Goal: Task Accomplishment & Management: Use online tool/utility

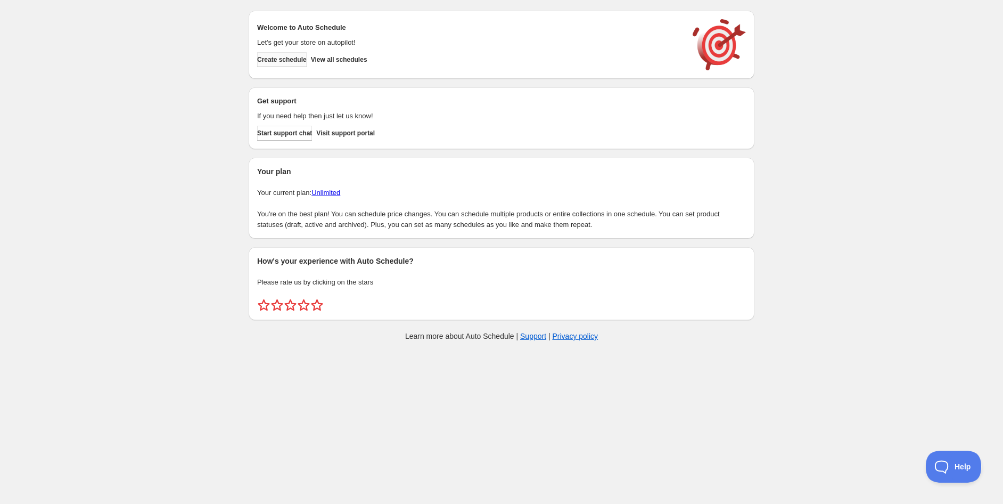
click at [288, 55] on span "Create schedule" at bounding box center [282, 59] width 50 height 9
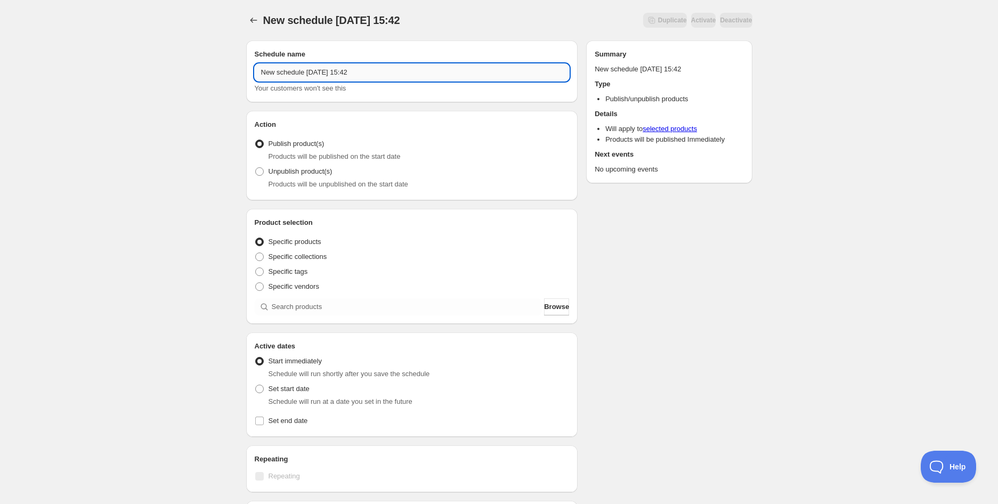
click at [388, 76] on input "New schedule [DATE] 15:42" at bounding box center [412, 72] width 315 height 17
paste input "T2 Sleep Tight Teabag Gift Cube 25 Pack | 50g (BB [DATE])"
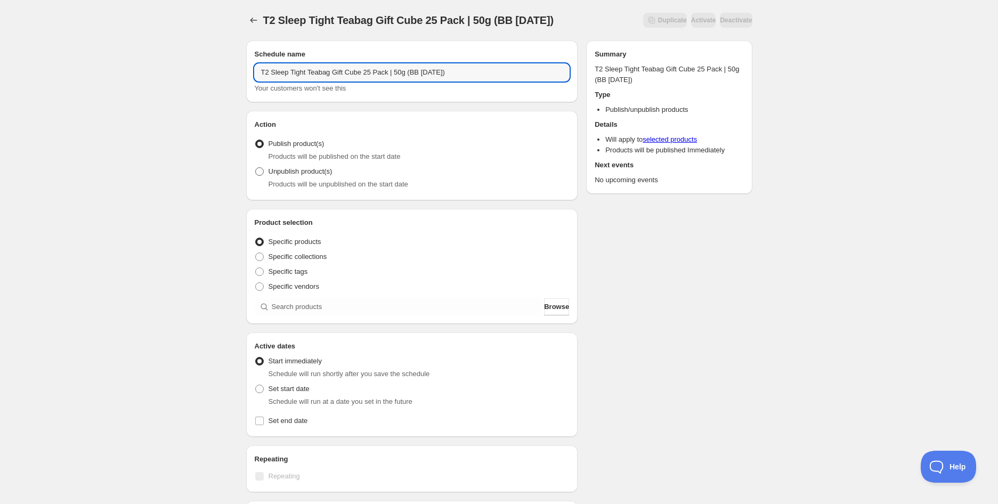
type input "T2 Sleep Tight Teabag Gift Cube 25 Pack | 50g (BB [DATE])"
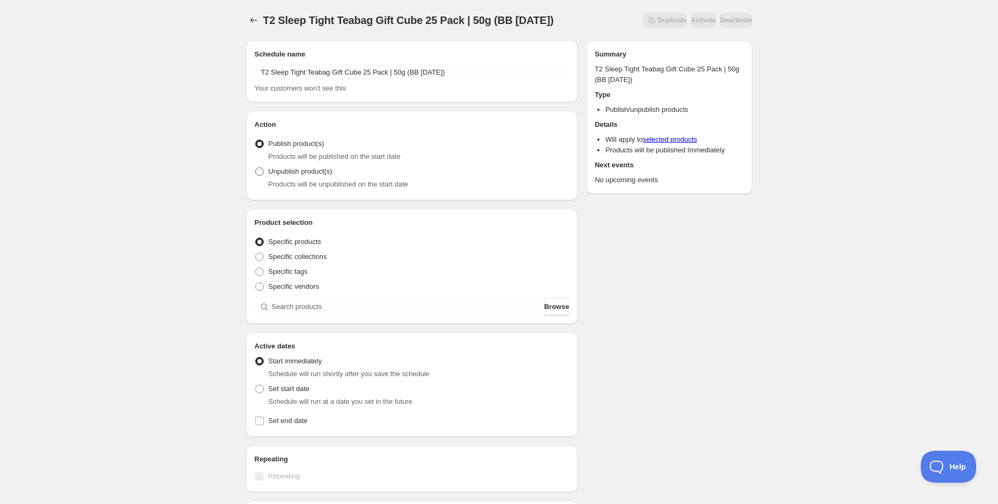
click at [311, 170] on span "Unpublish product(s)" at bounding box center [300, 171] width 64 height 8
click at [256, 168] on input "Unpublish product(s)" at bounding box center [255, 167] width 1 height 1
radio input "true"
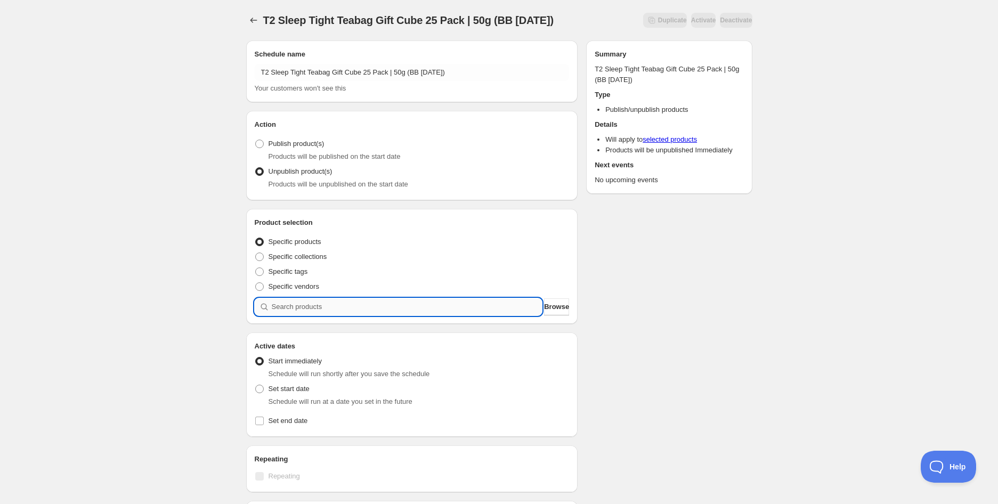
click at [306, 298] on input "search" at bounding box center [407, 306] width 271 height 17
paste input "T2 Sleep Tight Teabag Gift Cube 25 Pack | 50g (BB [DATE])"
type input "T2 Sleep Tight Teabag Gift Cube 25 Pack | 50g (BB [DATE])"
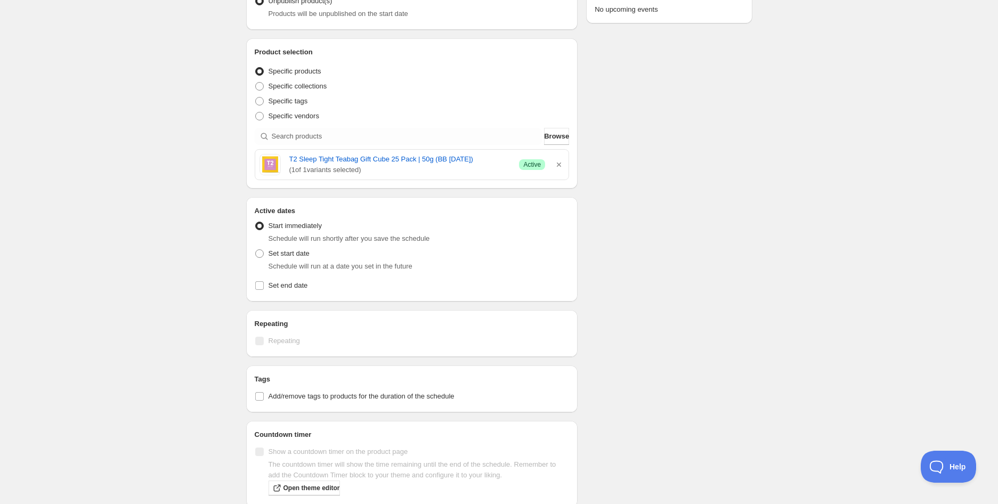
scroll to position [177, 0]
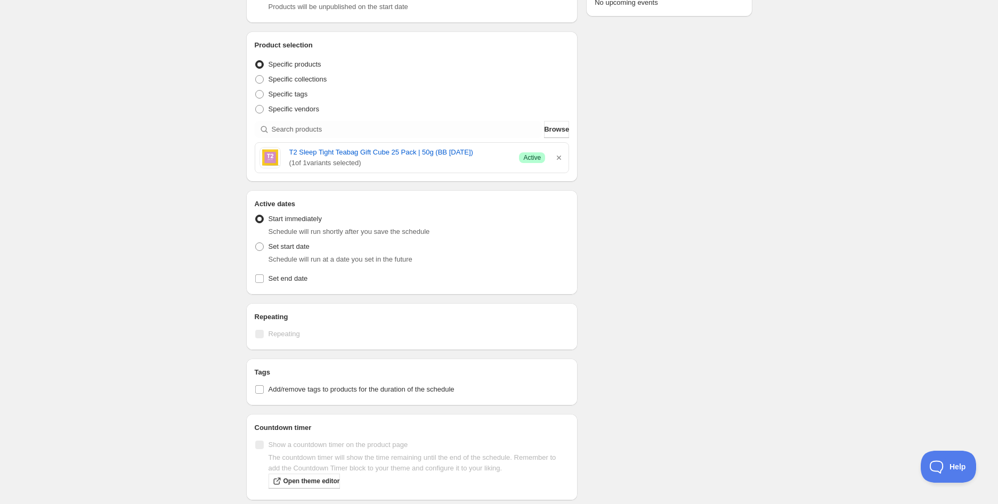
click at [192, 213] on div "T2 Sleep Tight Teabag Gift Cube 25 Pack | 50g (BB [DATE]). This page is ready T…" at bounding box center [499, 245] width 998 height 845
click at [287, 248] on span "Set start date" at bounding box center [288, 246] width 41 height 8
click at [256, 243] on input "Set start date" at bounding box center [255, 242] width 1 height 1
radio input "true"
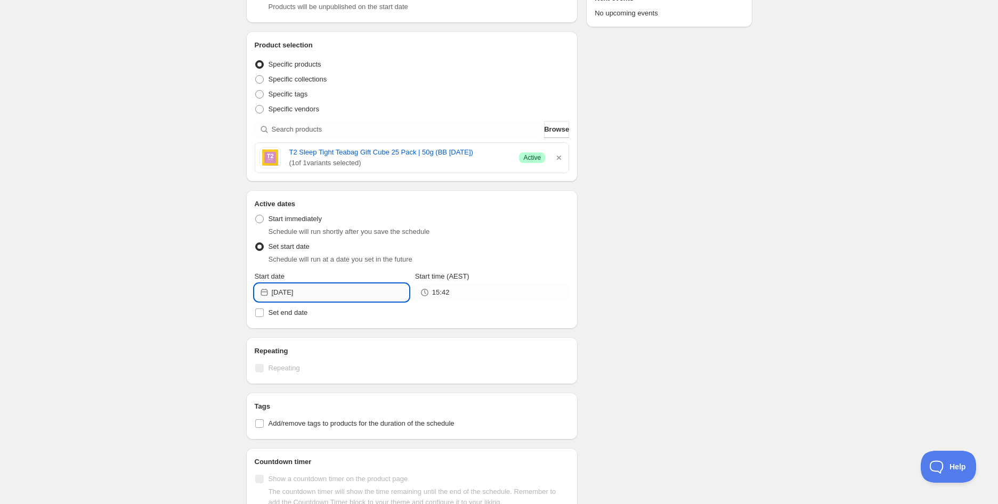
click at [341, 295] on input "[DATE]" at bounding box center [340, 292] width 137 height 17
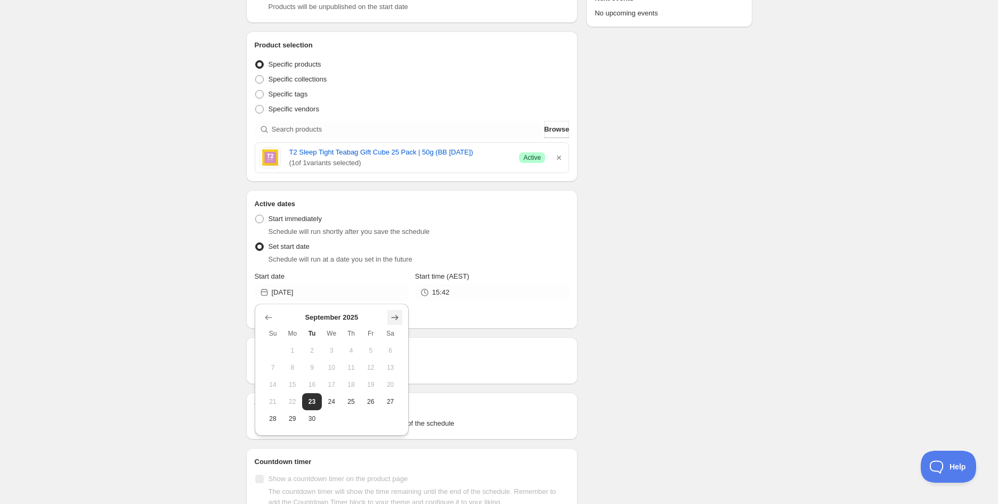
click at [394, 322] on button "Show next month, October 2025" at bounding box center [394, 317] width 15 height 15
click at [394, 322] on button "Show next month, November 2025" at bounding box center [394, 317] width 15 height 15
click at [261, 317] on button "Show previous month, October 2025" at bounding box center [268, 317] width 15 height 15
click at [372, 423] on button "31" at bounding box center [371, 418] width 20 height 17
type input "[DATE]"
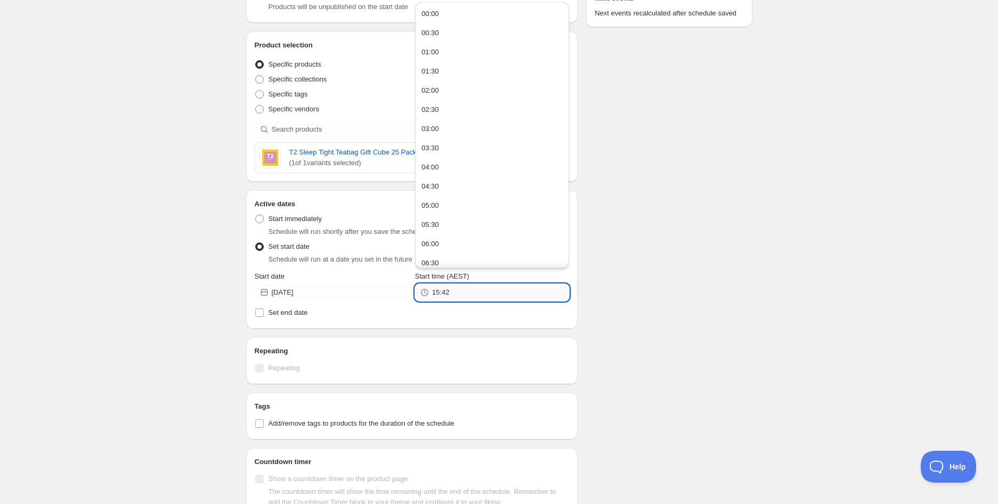
click at [451, 292] on input "15:42" at bounding box center [500, 292] width 137 height 17
click at [442, 199] on button "05:00" at bounding box center [492, 205] width 148 height 17
type input "05:00"
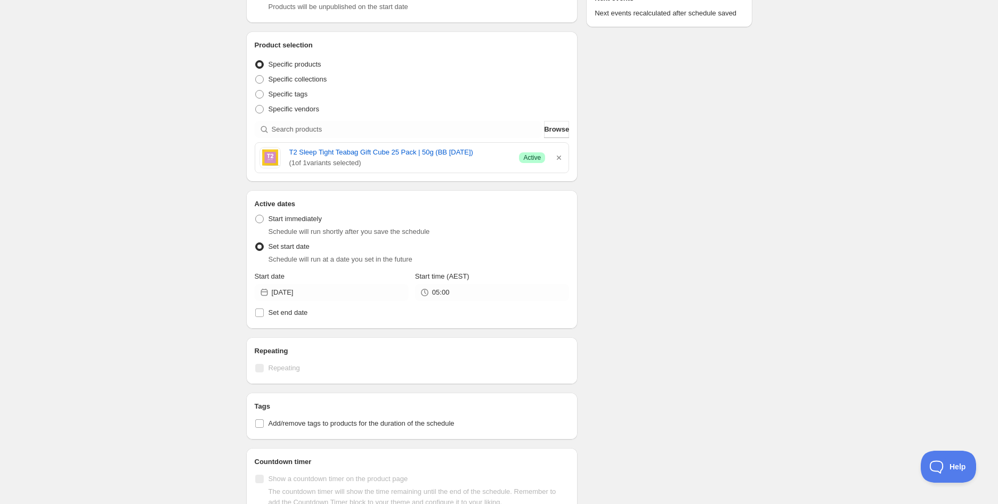
click at [725, 231] on div "Schedule name T2 Sleep Tight Teabag Gift Cube 25 Pack | 50g (BB [DATE]) Your cu…" at bounding box center [495, 268] width 515 height 826
click at [130, 353] on div "T2 Sleep Tight Teabag Gift Cube 25 Pack | 50g (BB [DATE]). This page is ready T…" at bounding box center [499, 262] width 998 height 879
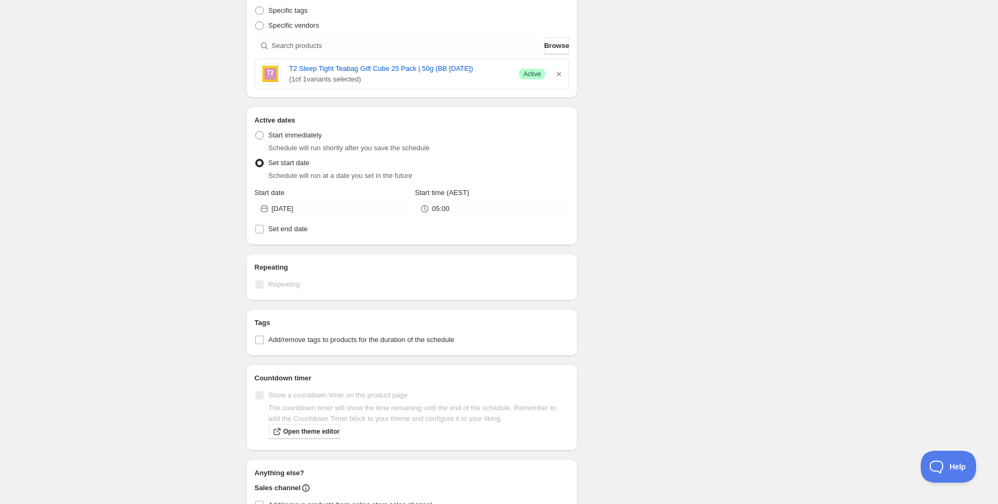
scroll to position [355, 0]
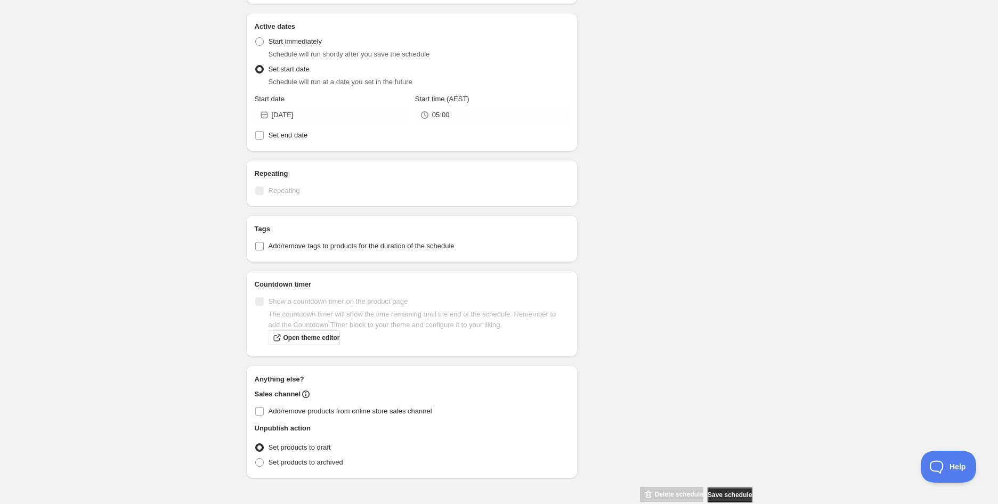
click at [342, 239] on label "Add/remove tags to products for the duration of the schedule" at bounding box center [412, 246] width 315 height 15
click at [264, 242] on input "Add/remove tags to products for the duration of the schedule" at bounding box center [259, 246] width 9 height 9
checkbox input "true"
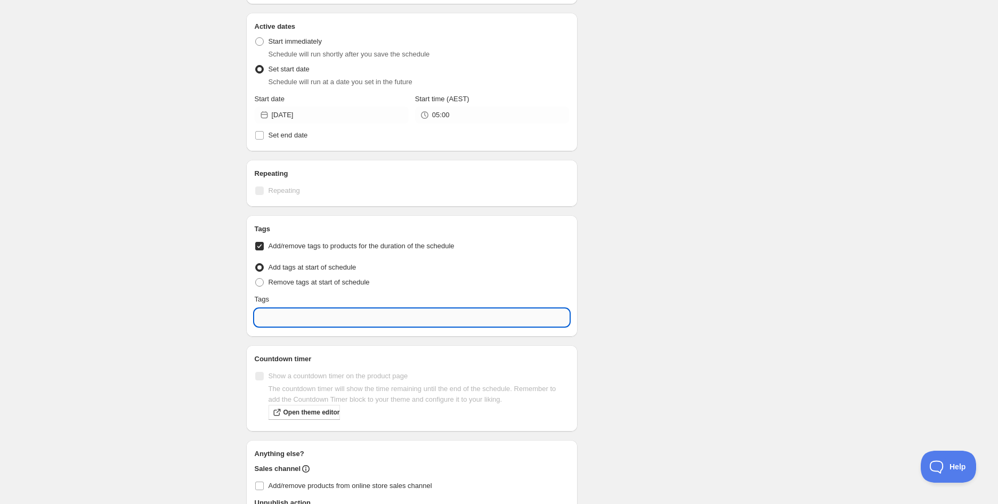
click at [333, 310] on input "text" at bounding box center [412, 317] width 315 height 17
click at [299, 364] on div "EXP Draft" at bounding box center [412, 365] width 298 height 15
type input "EXP Draft"
checkbox input "true"
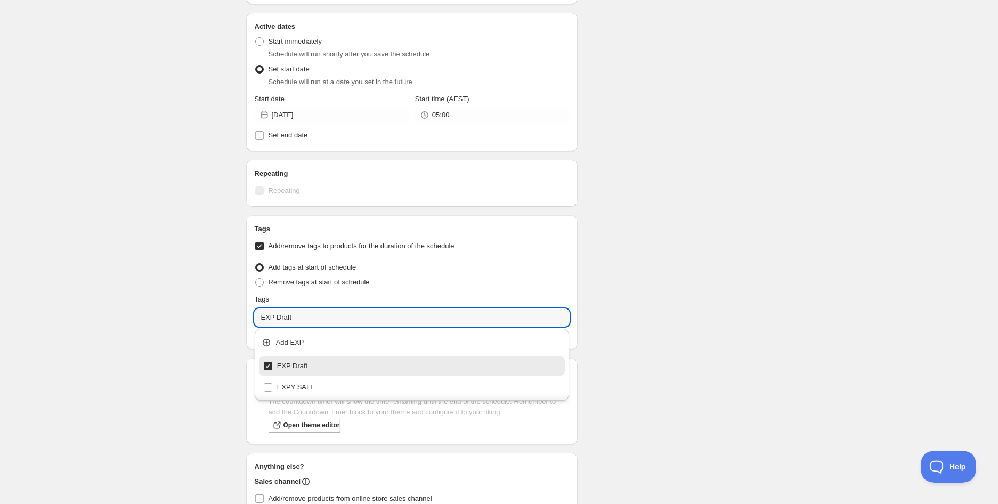
type input "EXP Draft"
click at [615, 256] on div "Schedule name T2 Sleep Tight Teabag Gift Cube 25 Pack | 50g (BB [DATE]) Your cu…" at bounding box center [495, 133] width 515 height 913
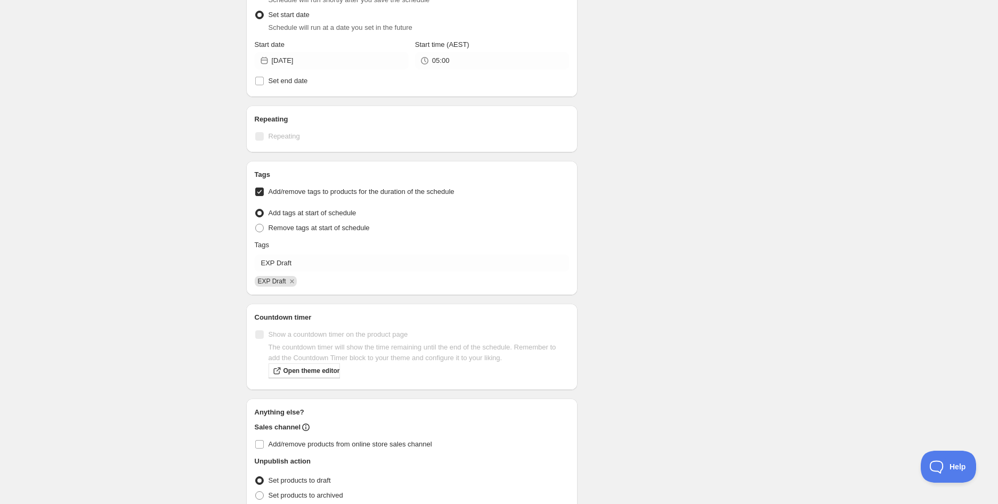
scroll to position [460, 0]
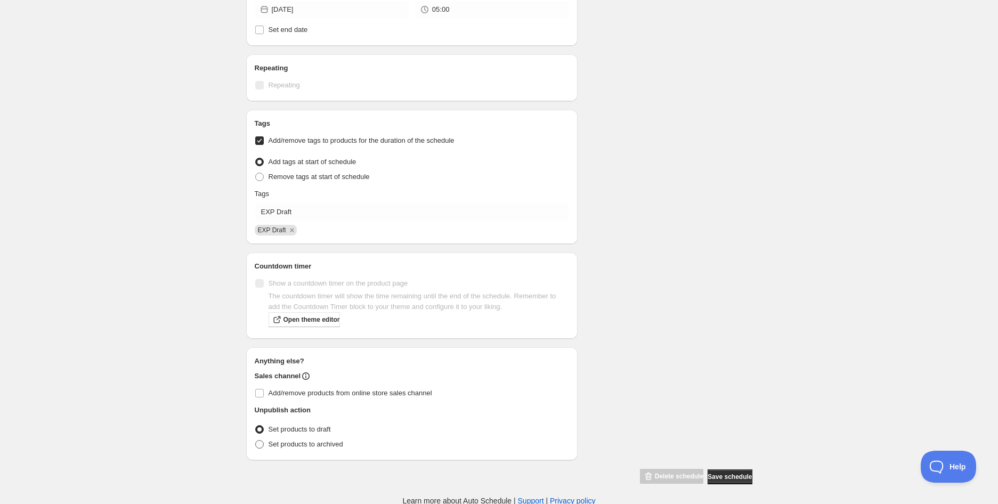
click at [283, 446] on span "Set products to archived" at bounding box center [305, 444] width 75 height 8
click at [256, 440] on input "Set products to archived" at bounding box center [255, 440] width 1 height 1
radio input "true"
click at [289, 425] on span "Set products to draft" at bounding box center [299, 429] width 62 height 8
click at [256, 425] on input "Set products to draft" at bounding box center [255, 425] width 1 height 1
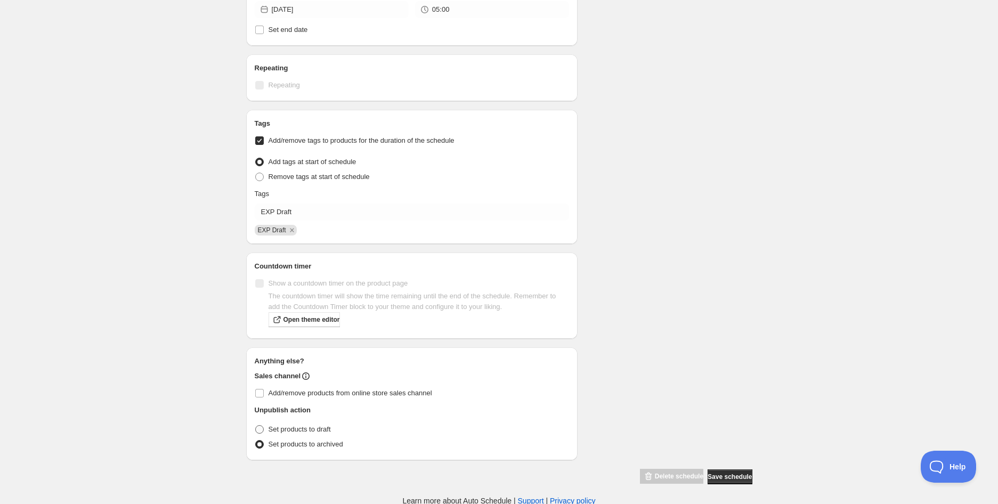
radio input "true"
click at [689, 261] on div "Schedule name T2 Sleep Tight Teabag Gift Cube 25 Pack | 50g (BB [DATE]) Your cu…" at bounding box center [495, 28] width 515 height 913
click at [691, 239] on div "Schedule name T2 Sleep Tight Teabag Gift Cube 25 Pack | 50g (BB [DATE]) Your cu…" at bounding box center [495, 28] width 515 height 913
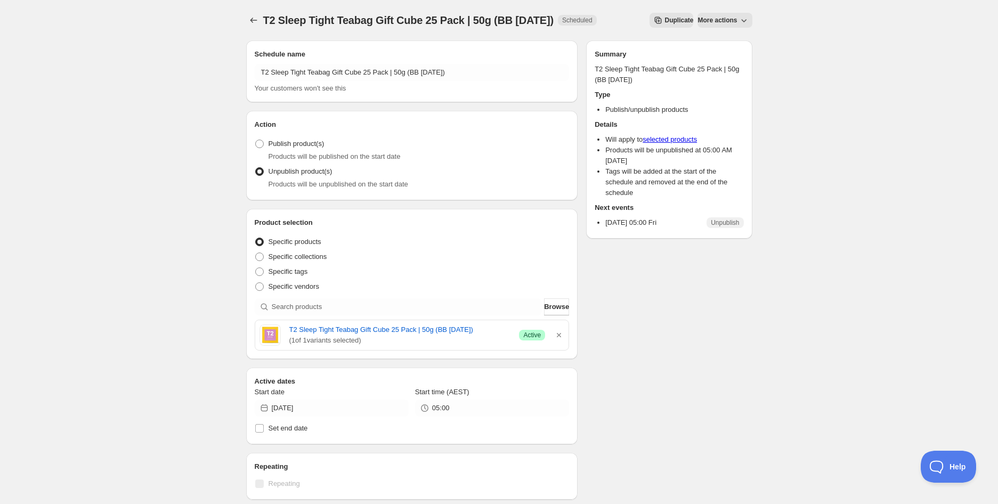
click at [103, 104] on div "T2 Sleep Tight Teabag Gift Cube 25 Pack | 50g (BB [DATE]). This page is ready T…" at bounding box center [499, 452] width 998 height 904
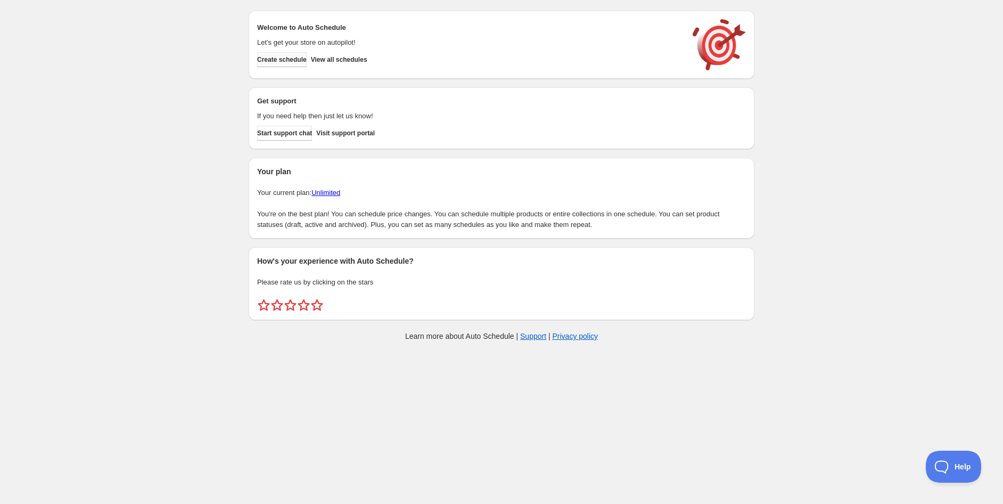
click at [305, 55] on span "Create schedule" at bounding box center [282, 59] width 50 height 9
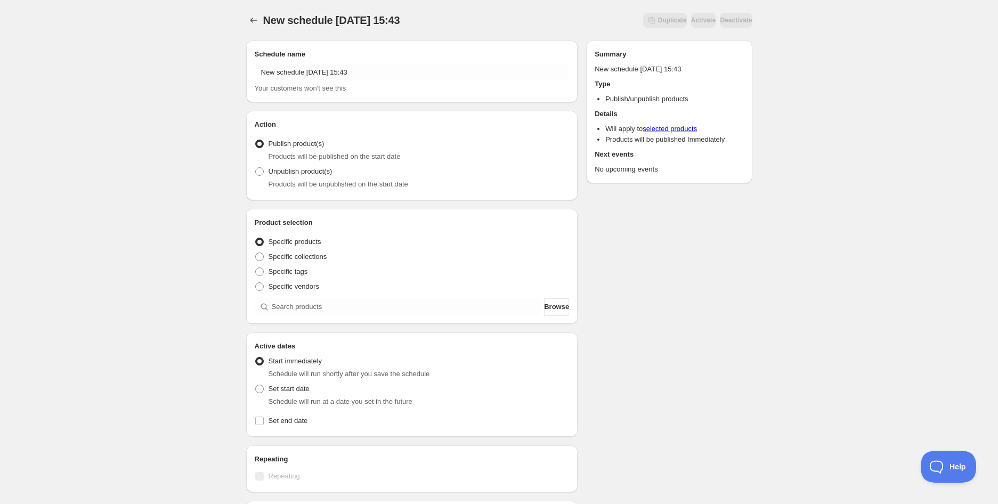
click at [276, 61] on div "Schedule name New schedule [DATE] 15:43 Your customers won't see this" at bounding box center [412, 71] width 315 height 45
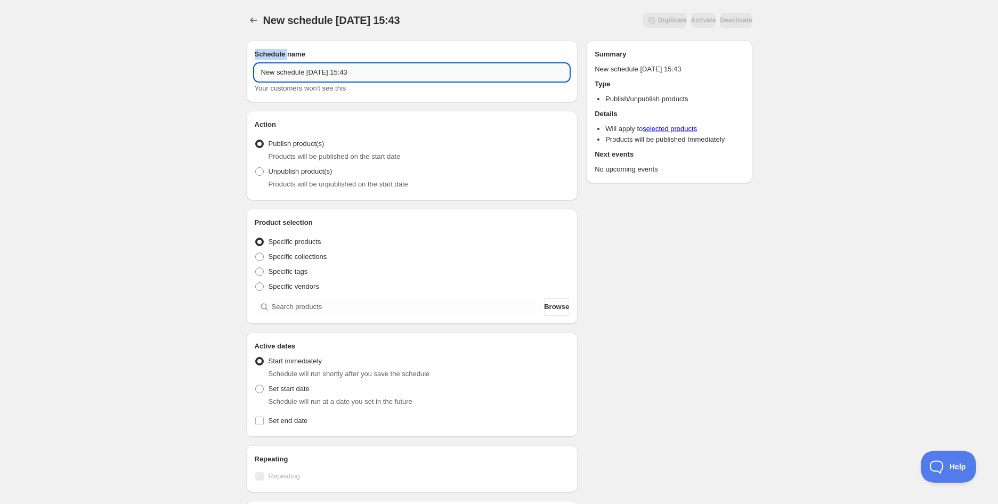
click at [276, 67] on input "New schedule [DATE] 15:43" at bounding box center [412, 72] width 315 height 17
paste input "T2 Packs a Peach Loose Leaf Gift Cube | 100g (BB [DATE])"
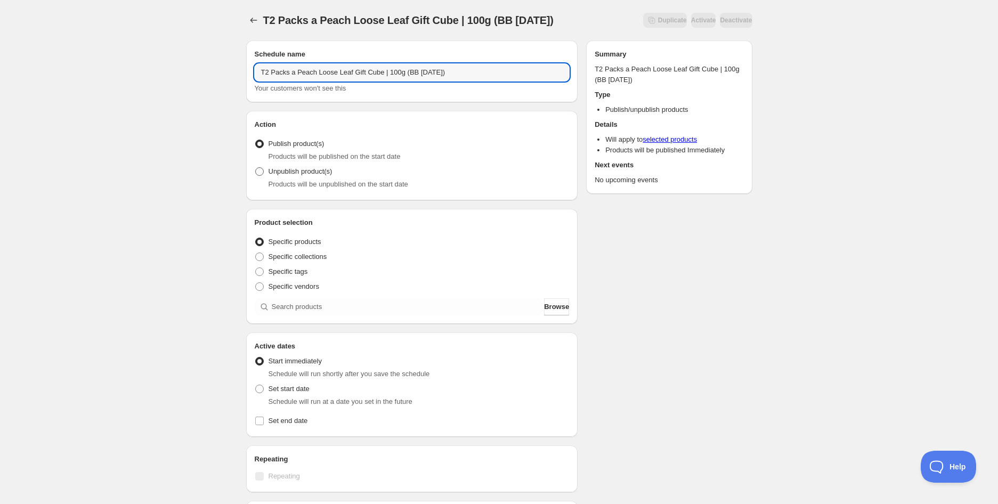
type input "T2 Packs a Peach Loose Leaf Gift Cube | 100g (BB [DATE])"
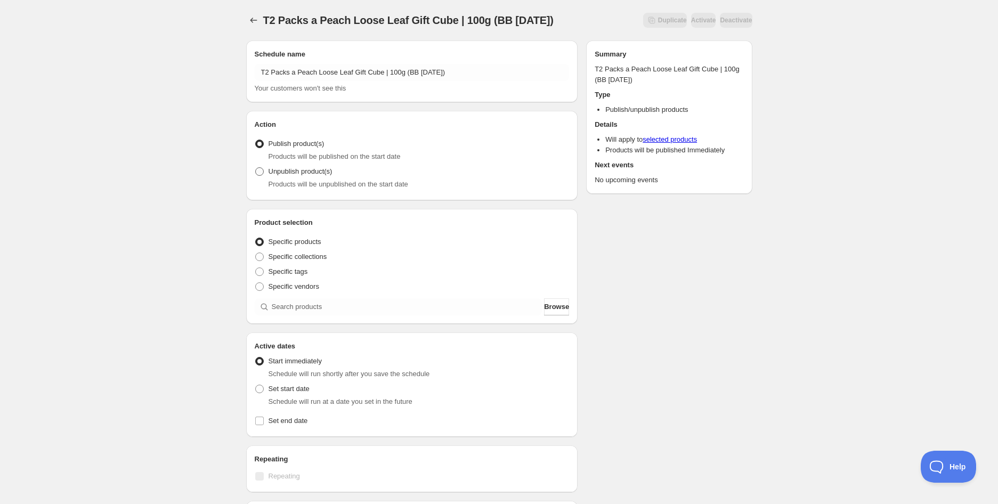
drag, startPoint x: 318, startPoint y: 177, endPoint x: 326, endPoint y: 175, distance: 8.3
click at [319, 177] on label "Unpublish product(s)" at bounding box center [294, 171] width 78 height 15
click at [256, 168] on input "Unpublish product(s)" at bounding box center [255, 167] width 1 height 1
radio input "true"
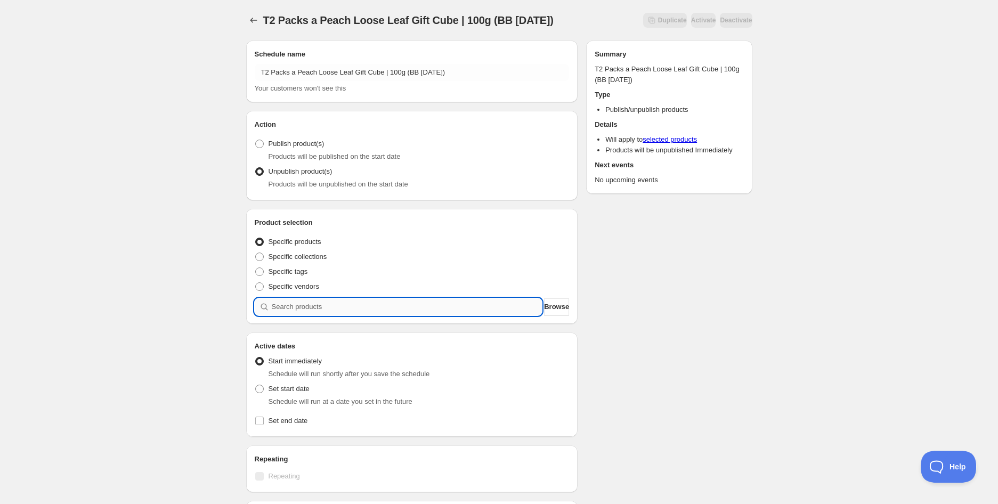
click at [334, 311] on input "search" at bounding box center [407, 306] width 271 height 17
paste input "search"
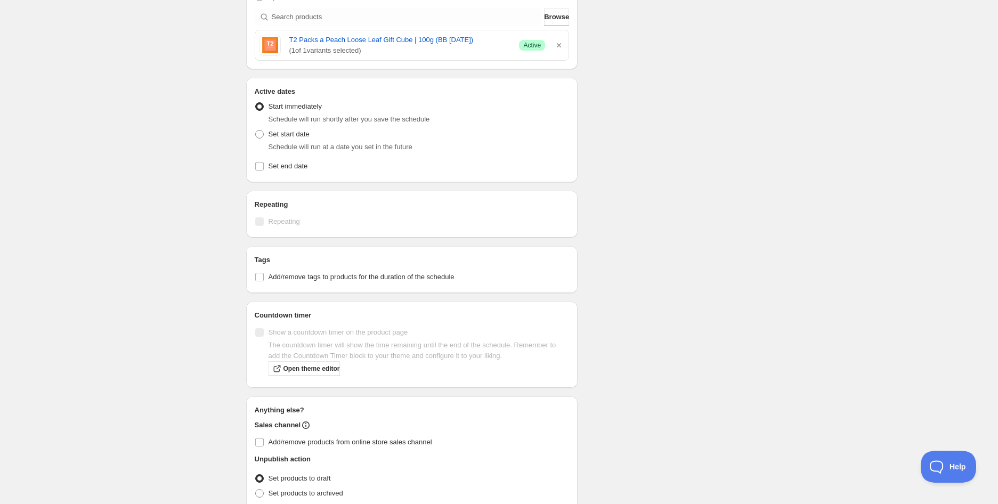
scroll to position [338, 0]
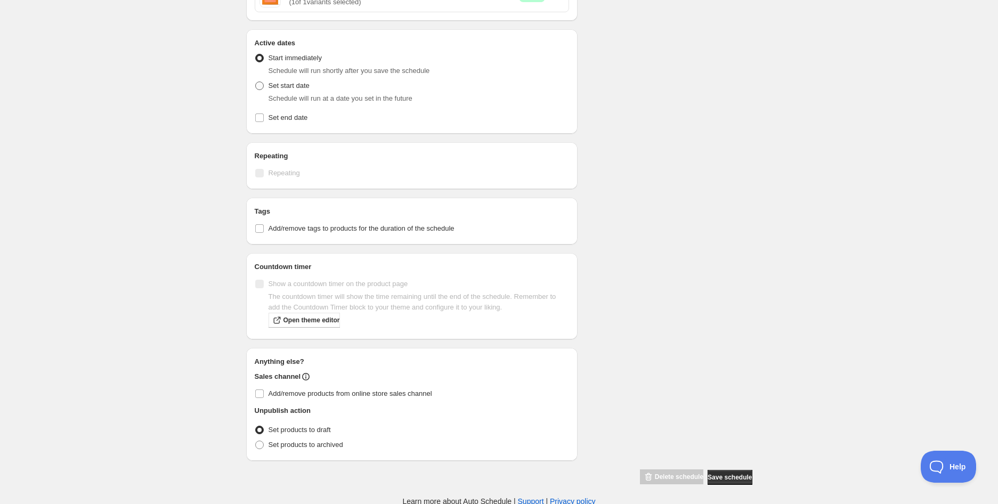
click at [294, 89] on span "Set start date" at bounding box center [288, 85] width 41 height 8
click at [256, 82] on input "Set start date" at bounding box center [255, 81] width 1 height 1
radio input "true"
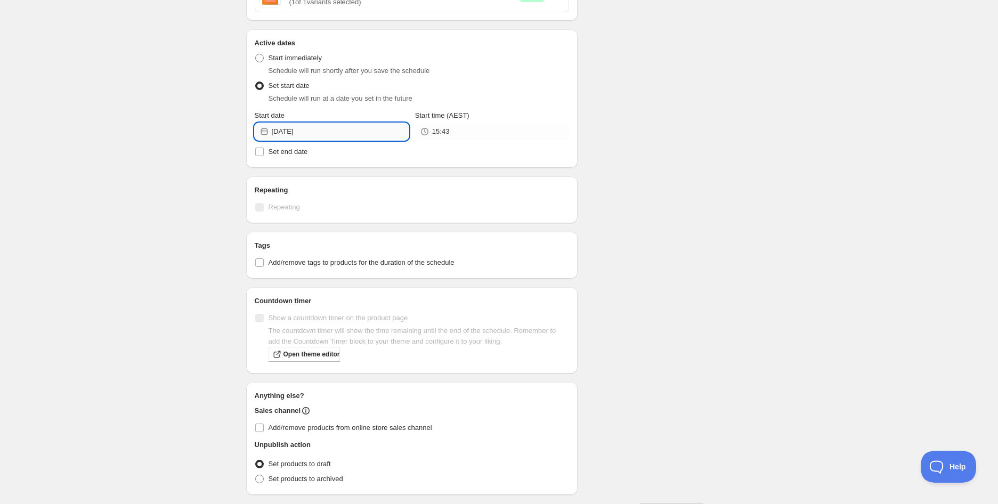
click at [330, 133] on input "[DATE]" at bounding box center [340, 131] width 137 height 17
click at [391, 152] on icon "Show next month, October 2025" at bounding box center [394, 156] width 11 height 11
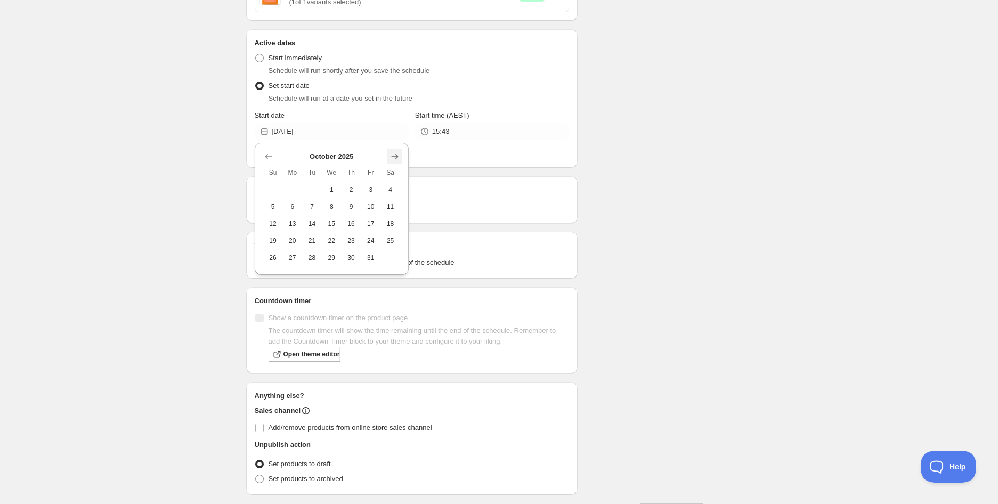
click at [391, 152] on icon "Show next month, November 2025" at bounding box center [394, 156] width 11 height 11
click at [391, 152] on icon "Show next month, December 2025" at bounding box center [394, 156] width 11 height 11
click at [331, 261] on span "31" at bounding box center [331, 258] width 11 height 9
type input "[DATE]"
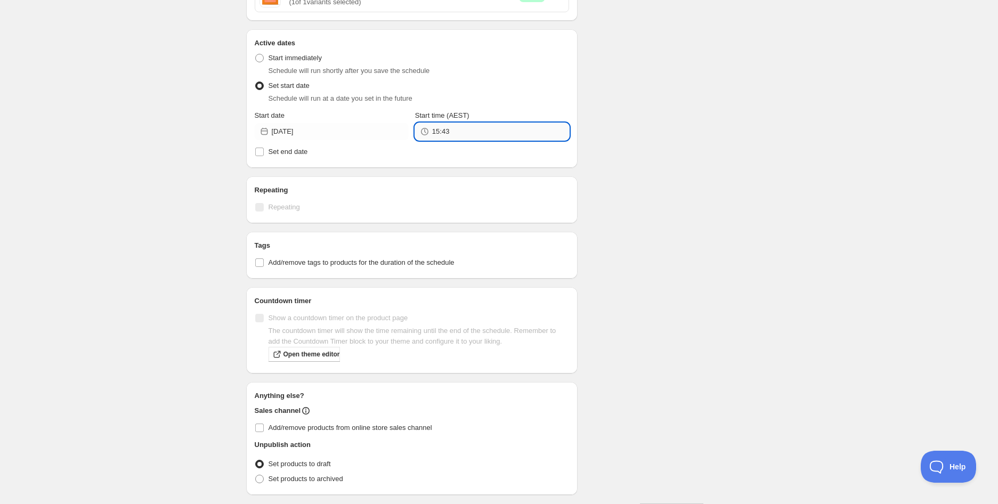
click at [460, 123] on input "15:43" at bounding box center [500, 131] width 137 height 17
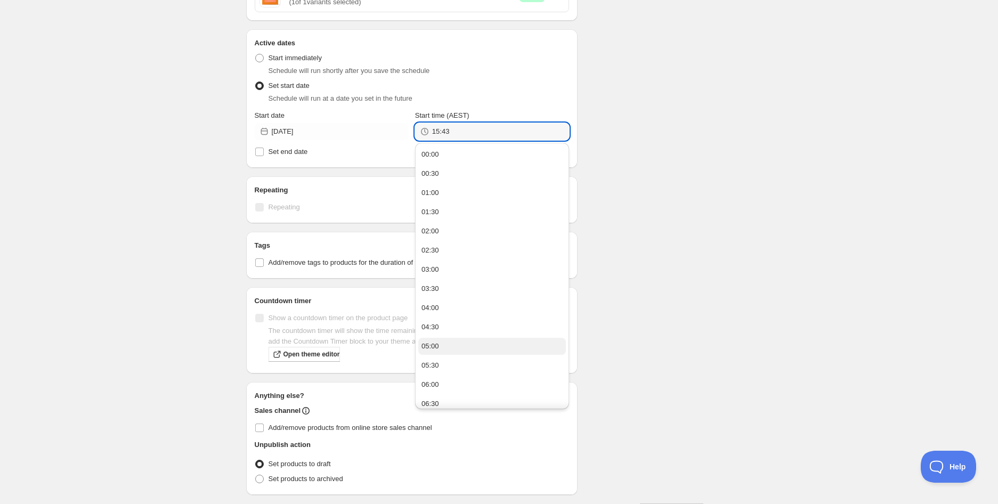
click at [432, 344] on div "05:00" at bounding box center [430, 346] width 18 height 11
type input "05:00"
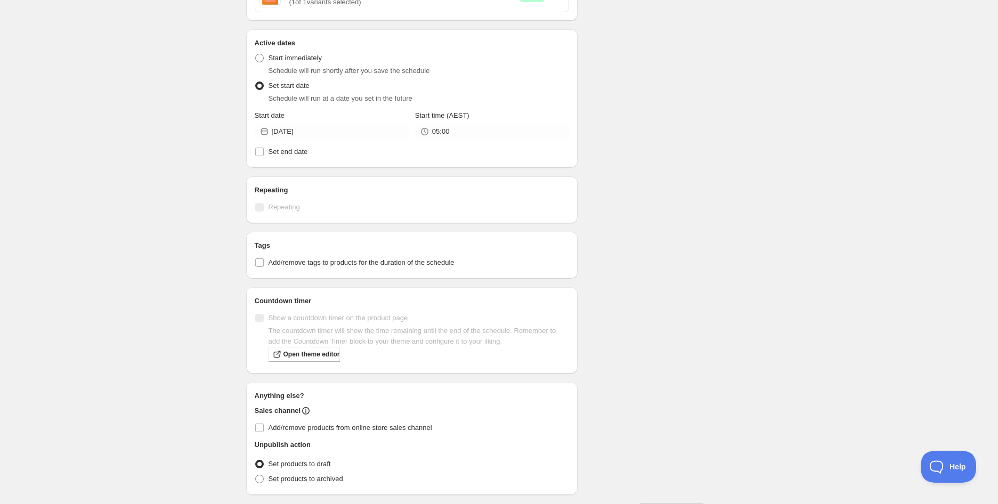
click at [726, 150] on div "Schedule name T2 Packs a Peach Loose Leaf Gift Cube | 100g (BB [DATE]) Your cus…" at bounding box center [495, 107] width 515 height 826
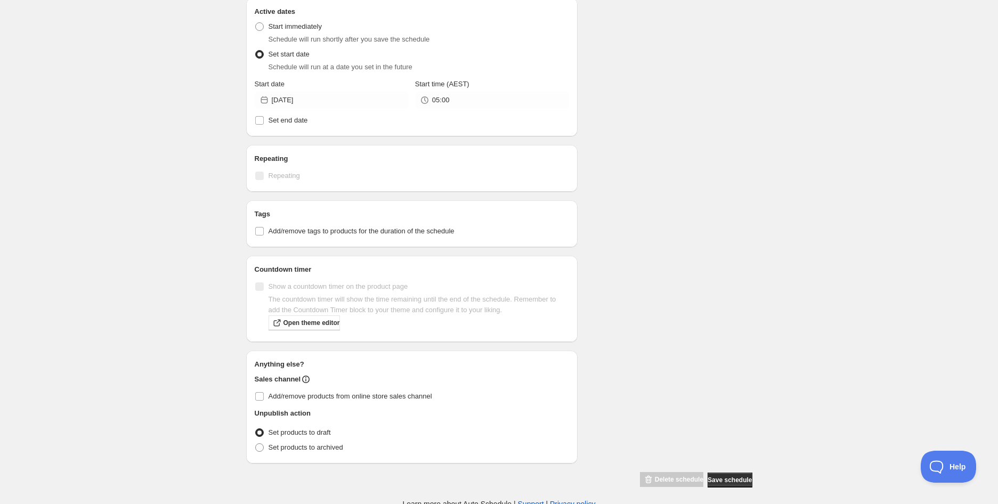
scroll to position [373, 0]
drag, startPoint x: 297, startPoint y: 221, endPoint x: 304, endPoint y: 230, distance: 10.7
click at [297, 222] on label "Add/remove tags to products for the duration of the schedule" at bounding box center [412, 228] width 315 height 15
click at [264, 224] on input "Add/remove tags to products for the duration of the schedule" at bounding box center [259, 228] width 9 height 9
checkbox input "true"
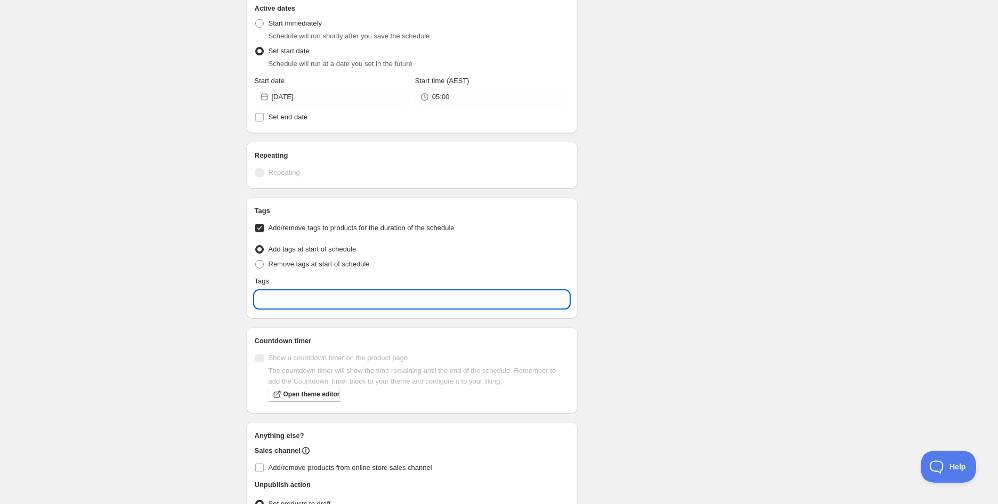
click at [320, 303] on input "text" at bounding box center [412, 299] width 315 height 17
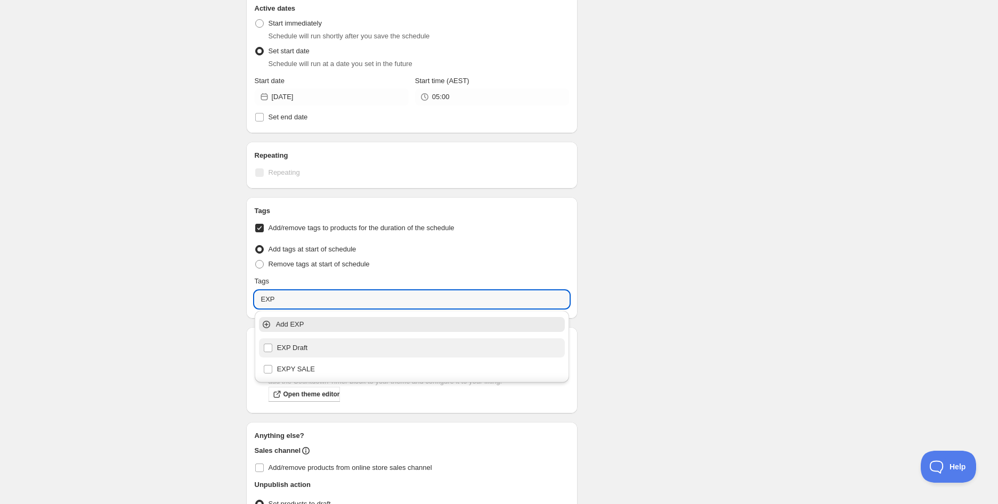
click at [307, 343] on div "EXP Draft" at bounding box center [412, 347] width 298 height 15
type input "EXP Draft"
checkbox input "true"
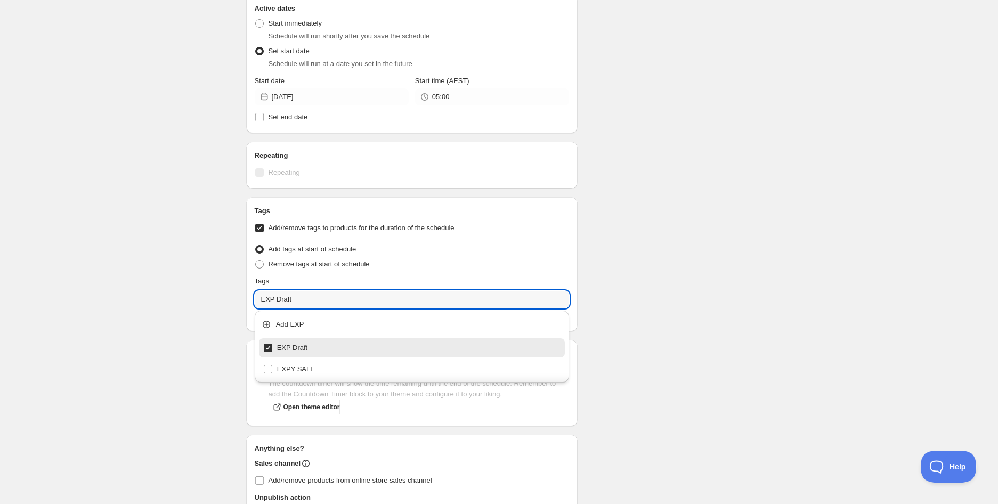
type input "EXP Draft"
click at [775, 167] on div "T2 Packs a Peach Loose Leaf Gift Cube | 100g (BB [DATE]). This page is ready T2…" at bounding box center [499, 110] width 998 height 966
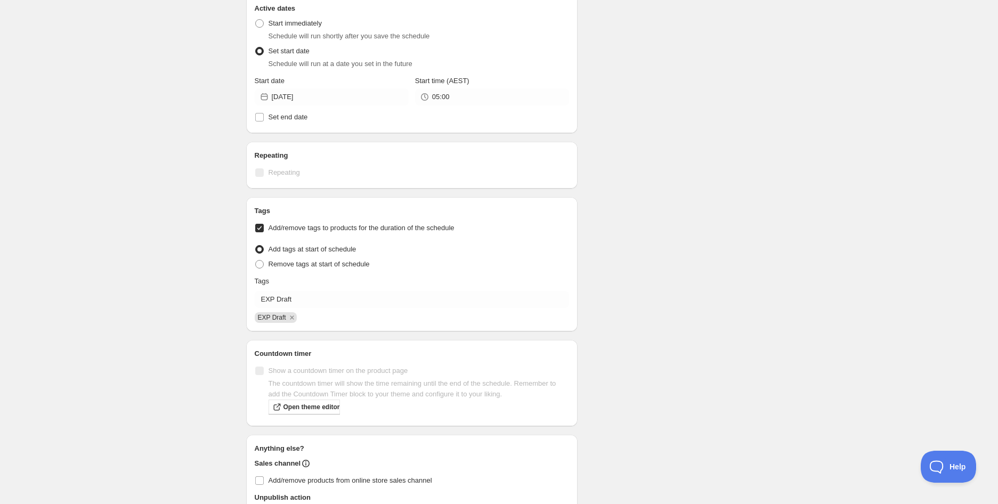
scroll to position [460, 0]
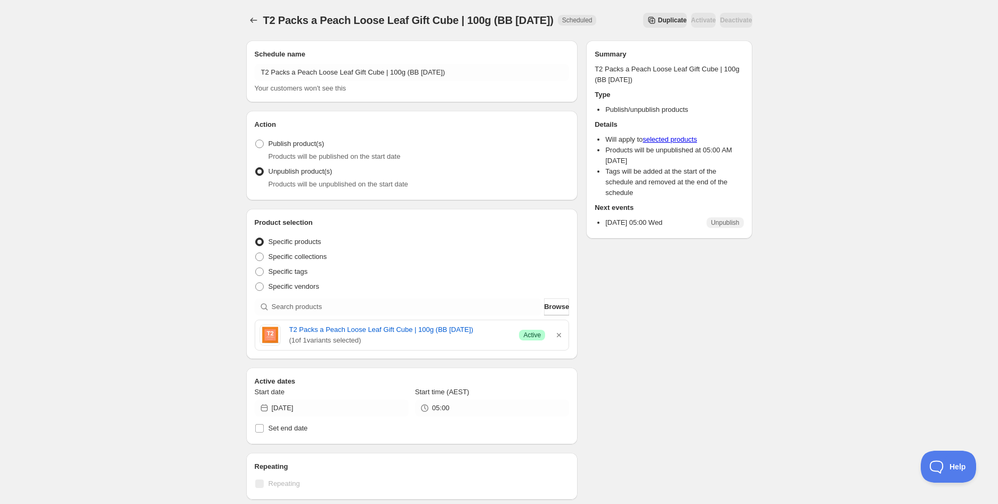
click at [224, 95] on div "T2 Packs a Peach Loose Leaf Gift Cube | 100g (BB [DATE]). This page is ready T2…" at bounding box center [499, 452] width 998 height 904
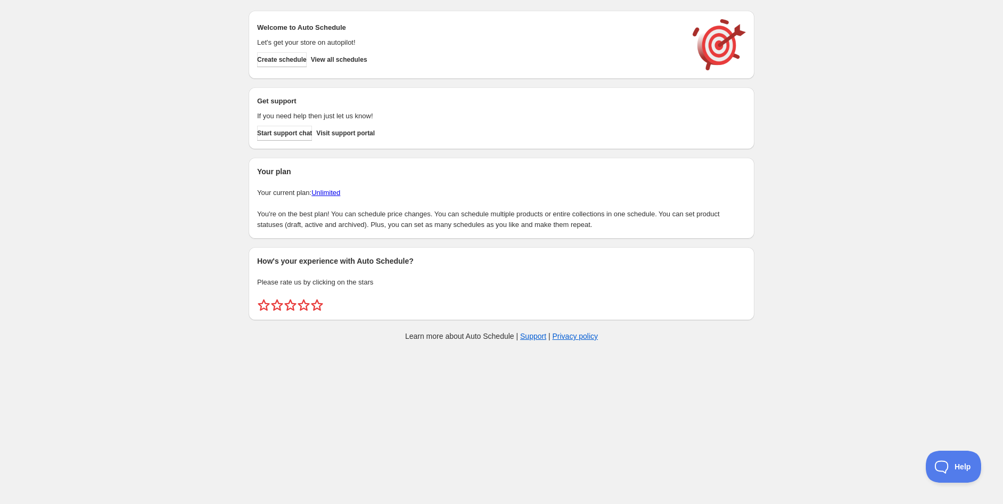
click at [198, 56] on div "Create schedule Help & support Cancel Discount prices Schedule a discount, sale…" at bounding box center [501, 178] width 1003 height 356
click at [283, 64] on button "Create schedule" at bounding box center [282, 59] width 50 height 15
click at [300, 63] on span "Create schedule" at bounding box center [282, 59] width 50 height 9
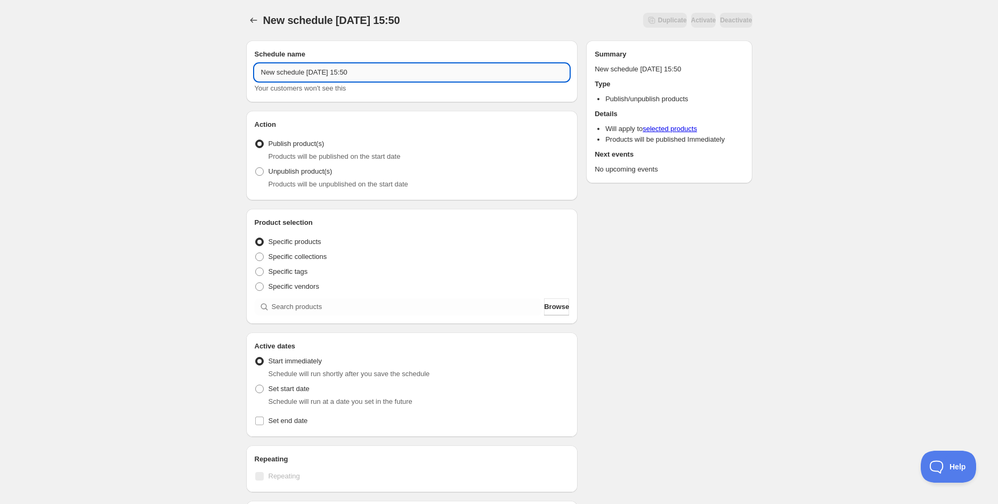
click at [324, 76] on input "New schedule [DATE] 15:50" at bounding box center [412, 72] width 315 height 17
paste input "T2 [PERSON_NAME] Grey Teabag Gift Cube 25 Pack | 50g (BB [DATE])"
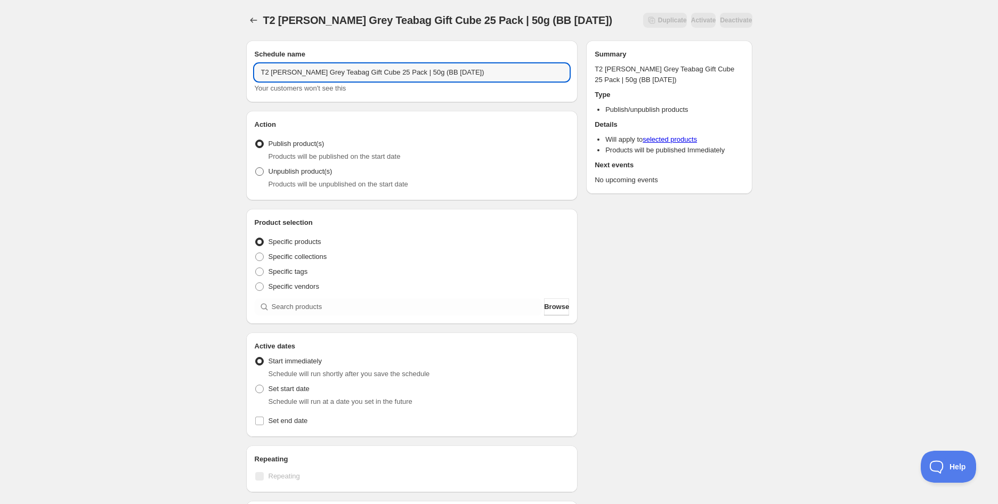
type input "T2 [PERSON_NAME] Grey Teabag Gift Cube 25 Pack | 50g (BB [DATE])"
click at [301, 172] on span "Unpublish product(s)" at bounding box center [300, 171] width 64 height 8
click at [256, 168] on input "Unpublish product(s)" at bounding box center [255, 167] width 1 height 1
radio input "true"
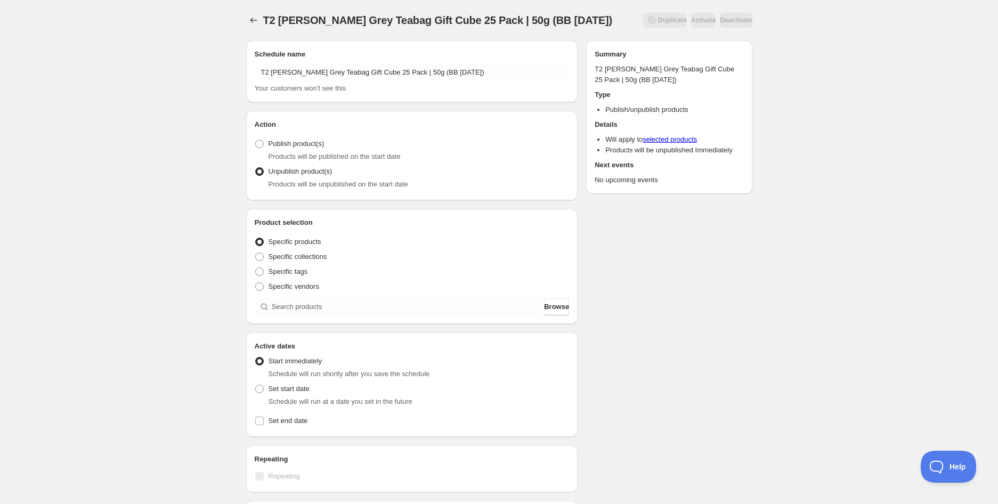
click at [301, 295] on div "Product selection Entity type Specific products Specific collections Specific t…" at bounding box center [412, 266] width 315 height 98
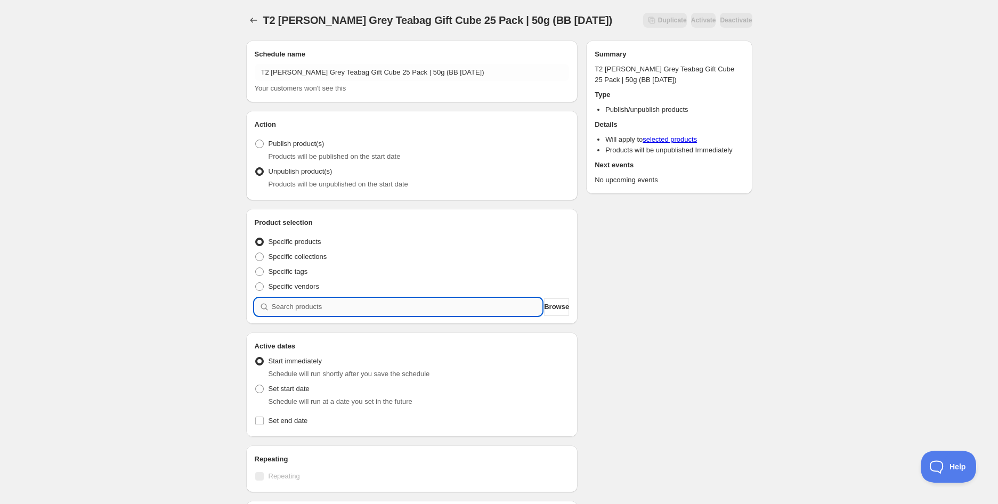
click at [304, 301] on input "search" at bounding box center [407, 306] width 271 height 17
paste input "T2 [PERSON_NAME] Grey Teabag Gift Cube 25 Pack | 50g (BB [DATE])"
type input "T2 [PERSON_NAME] Grey Teabag Gift Cube 25 Pack | 50g (BB [DATE])"
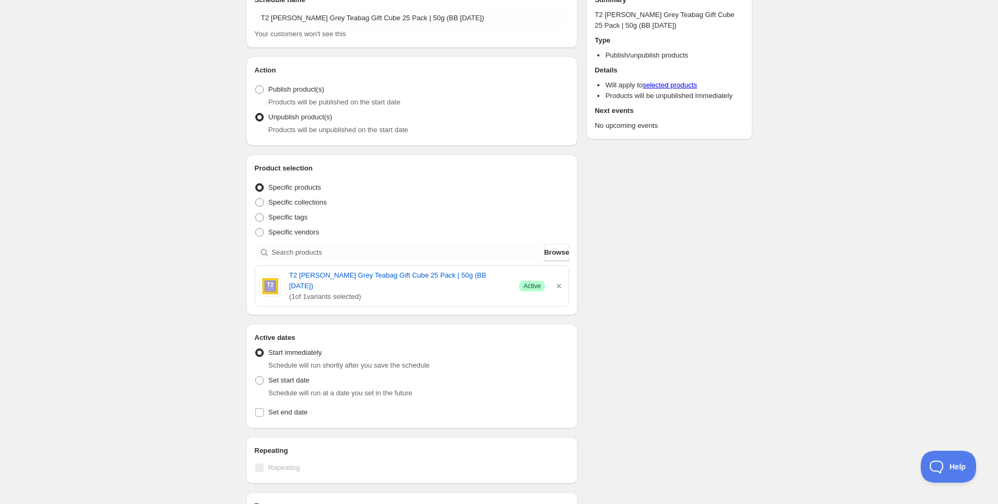
scroll to position [118, 0]
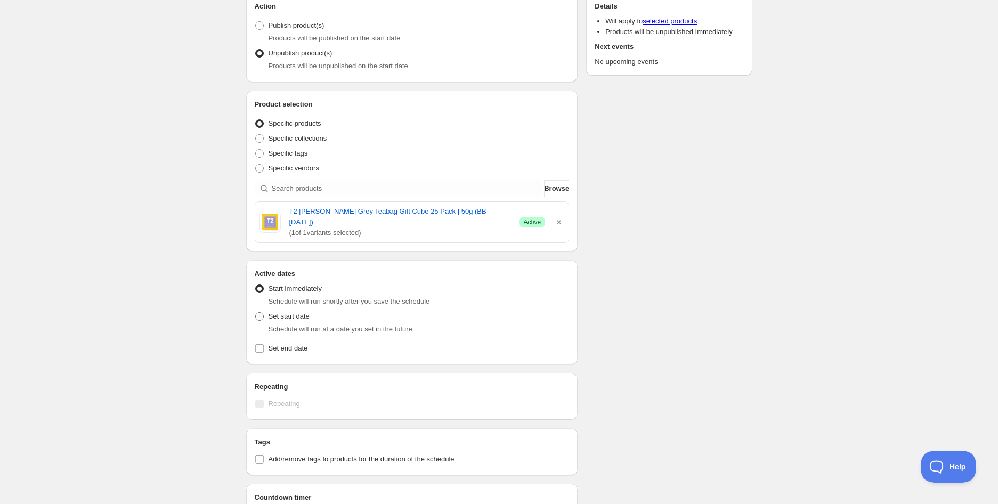
click at [304, 312] on span "Set start date" at bounding box center [288, 316] width 41 height 8
click at [256, 312] on input "Set start date" at bounding box center [255, 312] width 1 height 1
radio input "true"
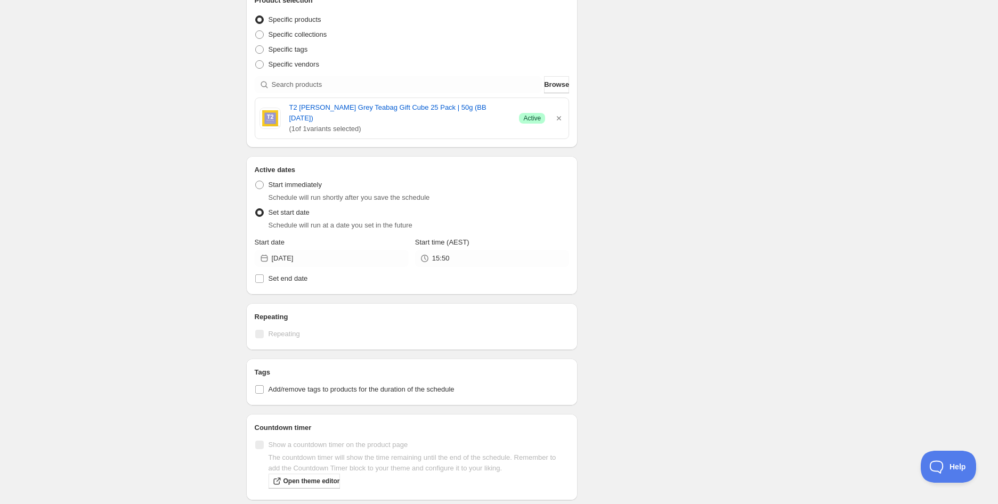
scroll to position [236, 0]
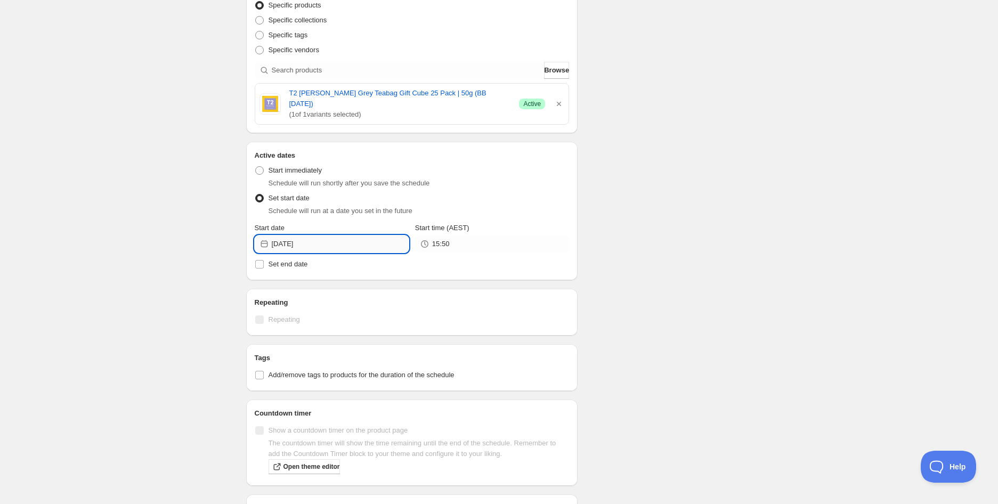
click at [344, 235] on input "[DATE]" at bounding box center [340, 243] width 137 height 17
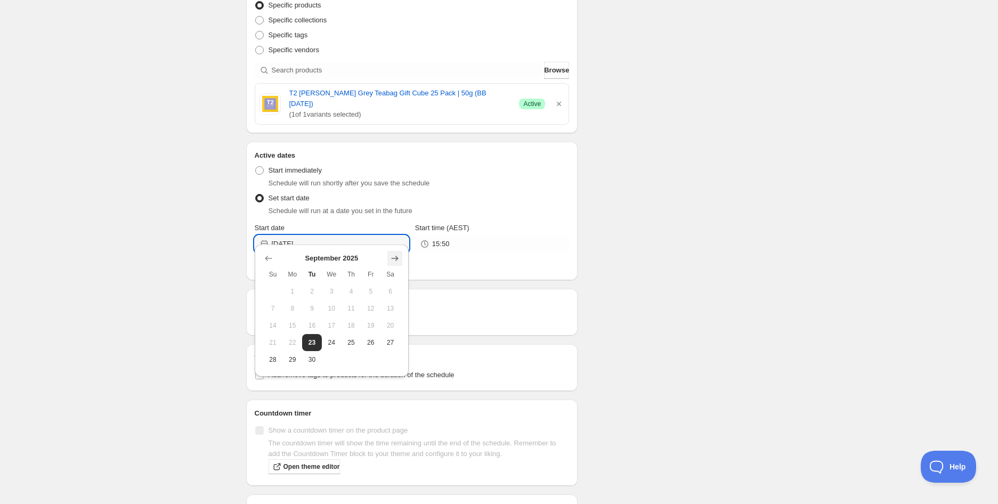
click at [395, 257] on icon "Show next month, October 2025" at bounding box center [394, 258] width 11 height 11
click at [395, 257] on icon "Show next month, November 2025" at bounding box center [394, 258] width 11 height 11
click at [272, 375] on span "30" at bounding box center [272, 376] width 11 height 9
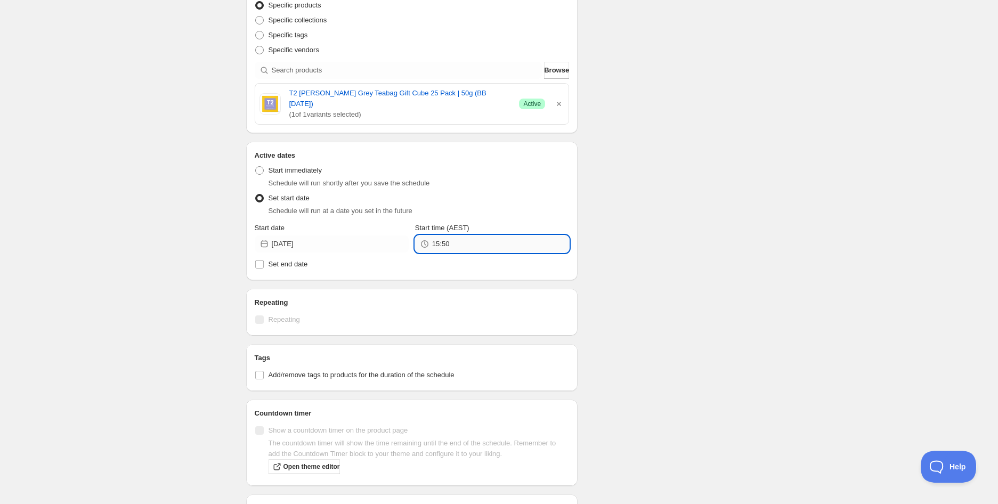
click at [471, 235] on input "15:50" at bounding box center [500, 243] width 137 height 17
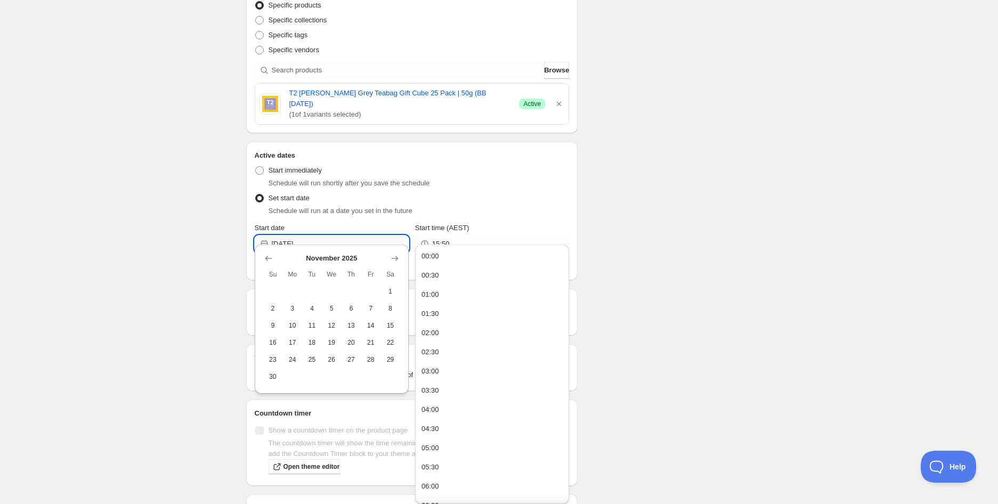
click at [344, 235] on input "[DATE]" at bounding box center [340, 243] width 137 height 17
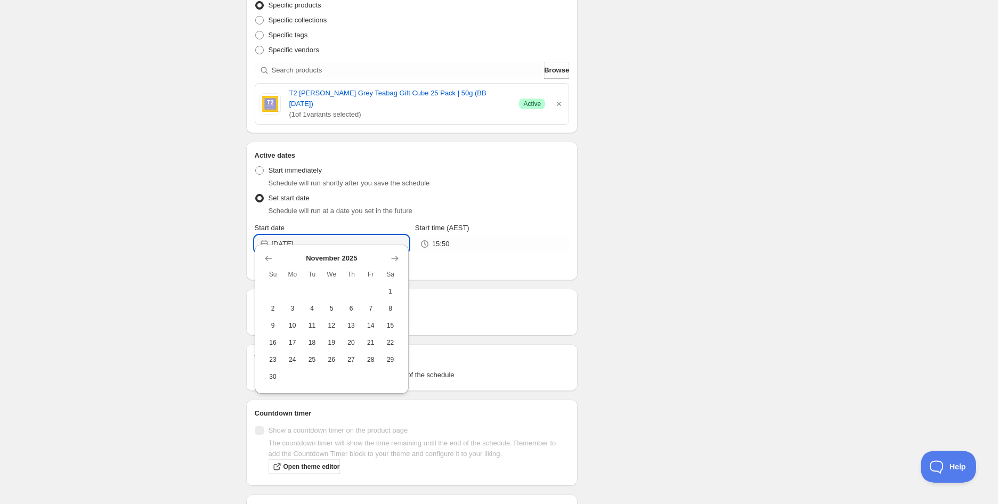
click at [402, 258] on div "[DATE] Su Mo Tu We Th Fr Sa 1 2 3 4 5 6 7 8 9 10 11 12 13 14 15 16 17 18 19 20 …" at bounding box center [332, 318] width 154 height 149
click at [398, 255] on icon "Show next month, December 2025" at bounding box center [394, 258] width 11 height 11
click at [294, 288] on span "1" at bounding box center [292, 291] width 11 height 9
type input "[DATE]"
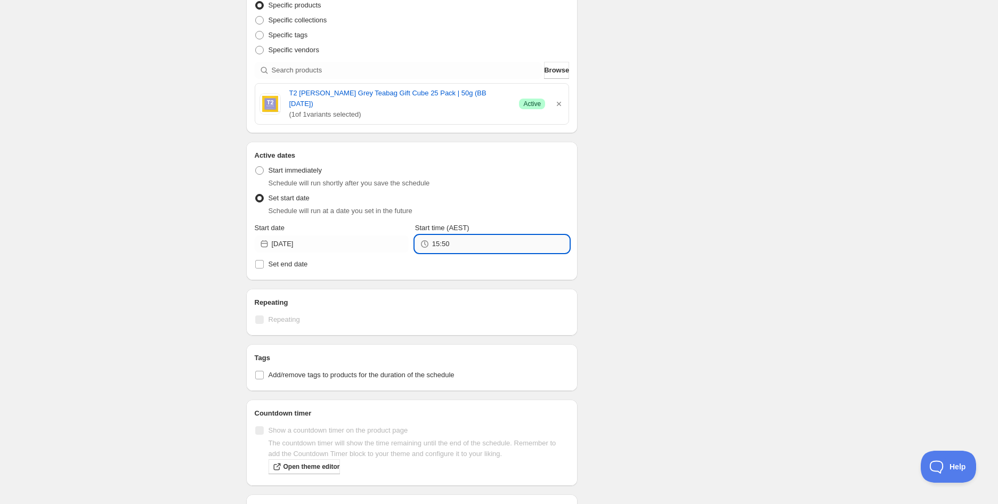
click at [434, 235] on input "15:50" at bounding box center [500, 243] width 137 height 17
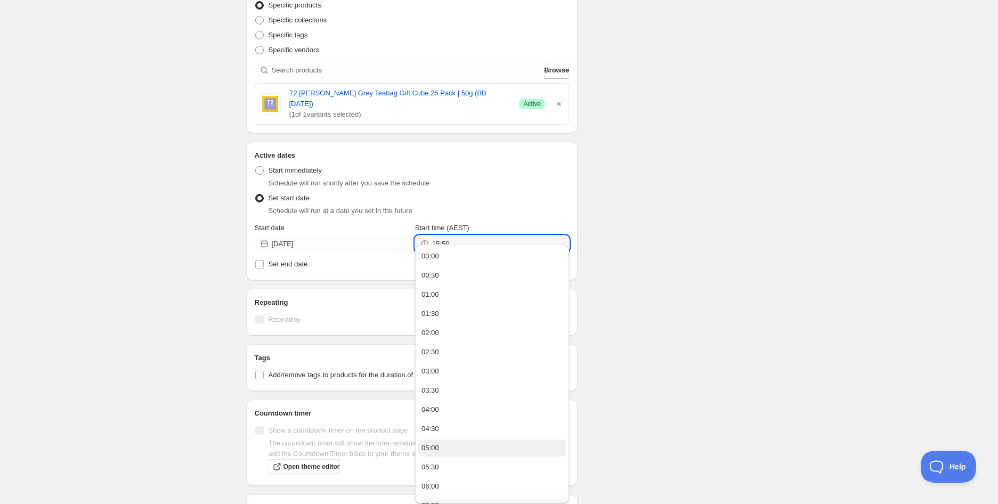
click at [451, 442] on button "05:00" at bounding box center [492, 447] width 148 height 17
type input "05:00"
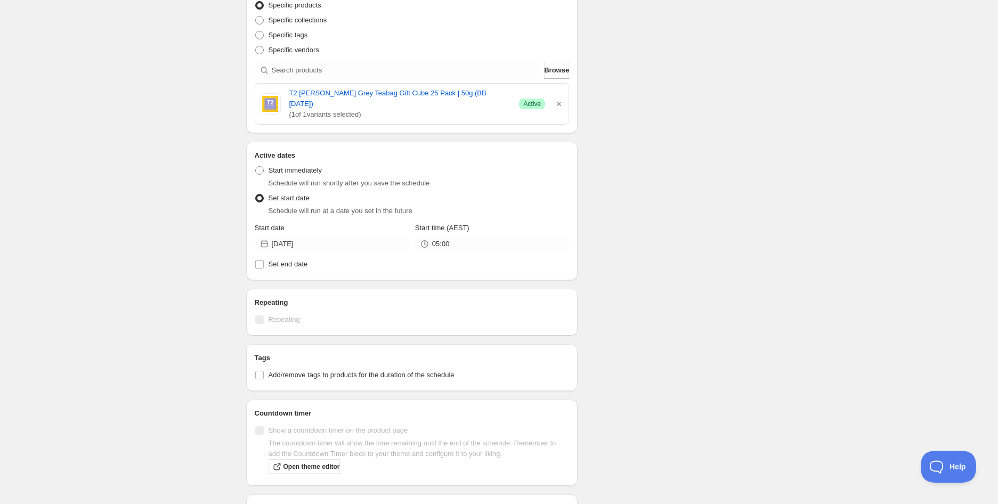
click at [704, 312] on div "Schedule name T2 [PERSON_NAME] Grey Teabag Gift Cube 25 Pack | 50g (BB [DATE]) …" at bounding box center [495, 213] width 515 height 836
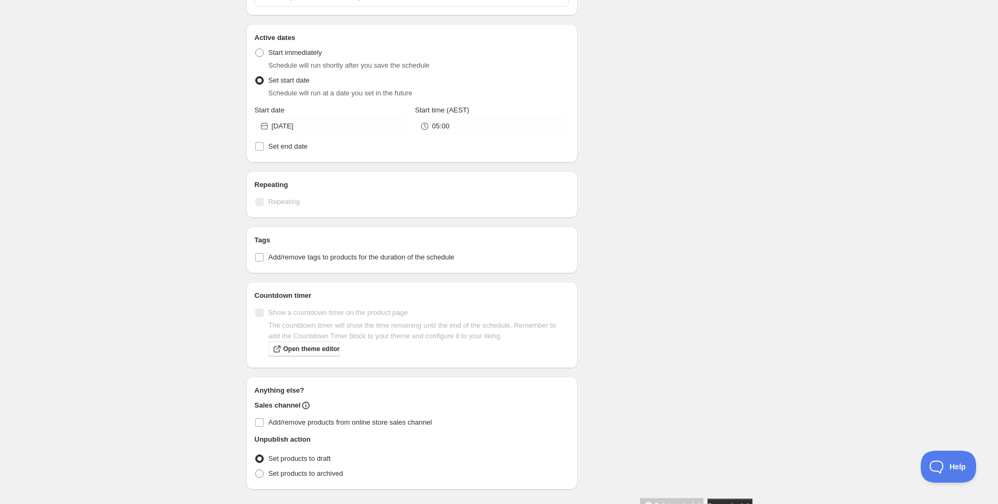
scroll to position [355, 0]
click at [304, 252] on span "Add/remove tags to products for the duration of the schedule" at bounding box center [361, 256] width 186 height 8
click at [264, 252] on input "Add/remove tags to products for the duration of the schedule" at bounding box center [259, 256] width 9 height 9
checkbox input "true"
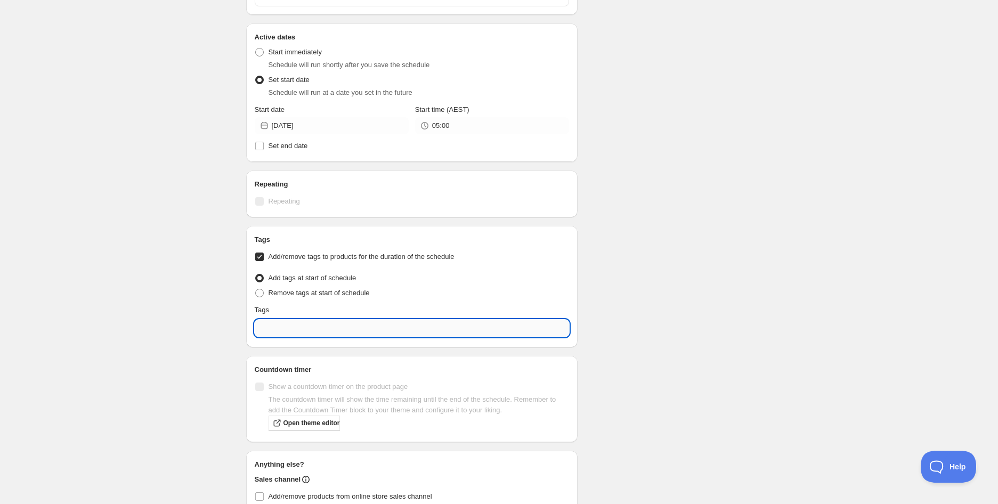
click at [318, 320] on input "text" at bounding box center [412, 328] width 315 height 17
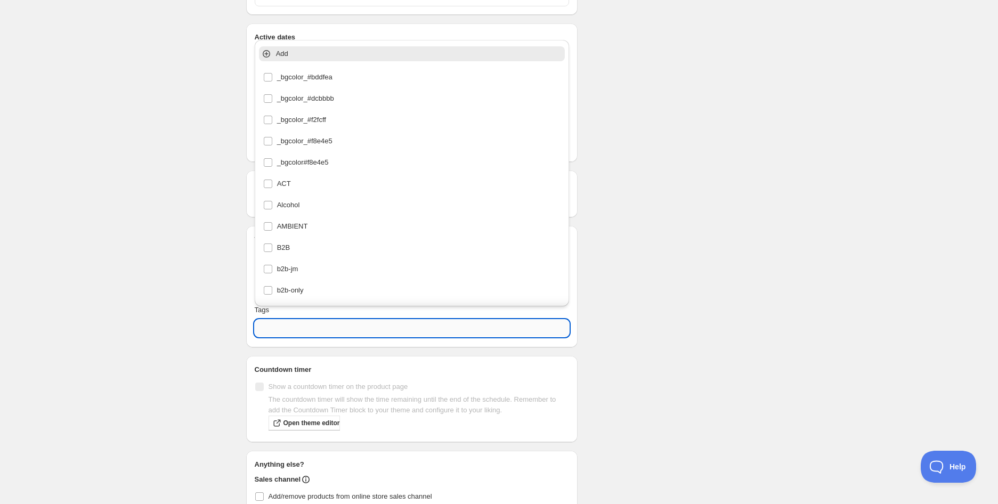
type input "e"
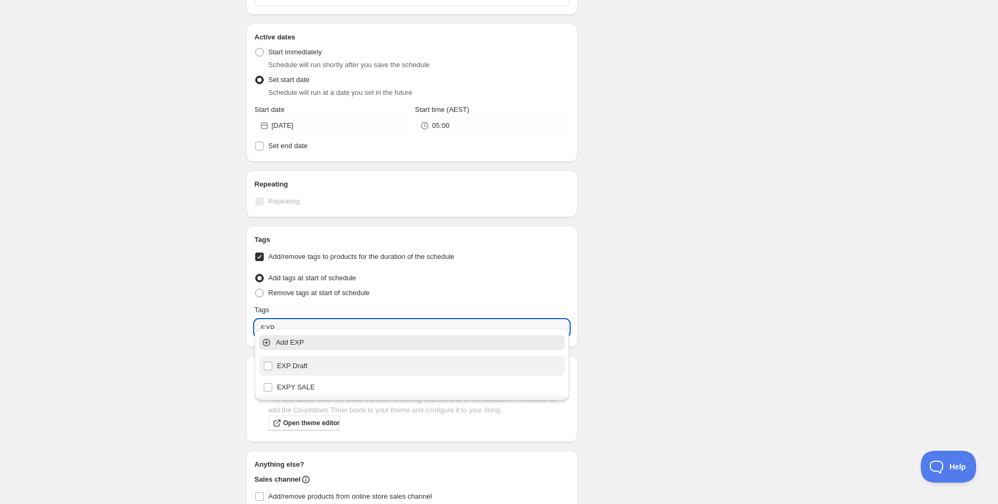
click at [320, 363] on div "EXP Draft" at bounding box center [412, 365] width 298 height 15
type input "EXP Draft"
checkbox input "true"
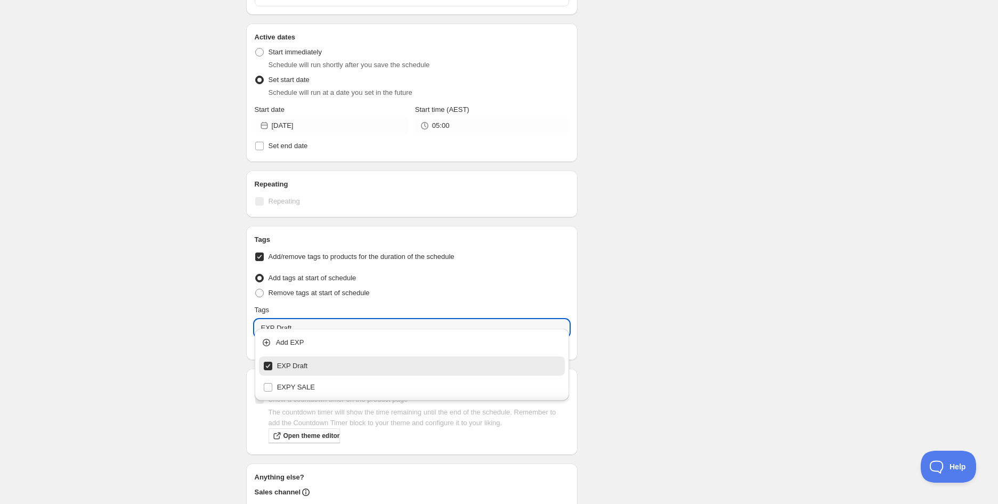
type input "EXP Draft"
click at [741, 301] on div "Schedule name T2 [PERSON_NAME] Grey Teabag Gift Cube 25 Pack | 50g (BB [DATE]) …" at bounding box center [495, 139] width 515 height 924
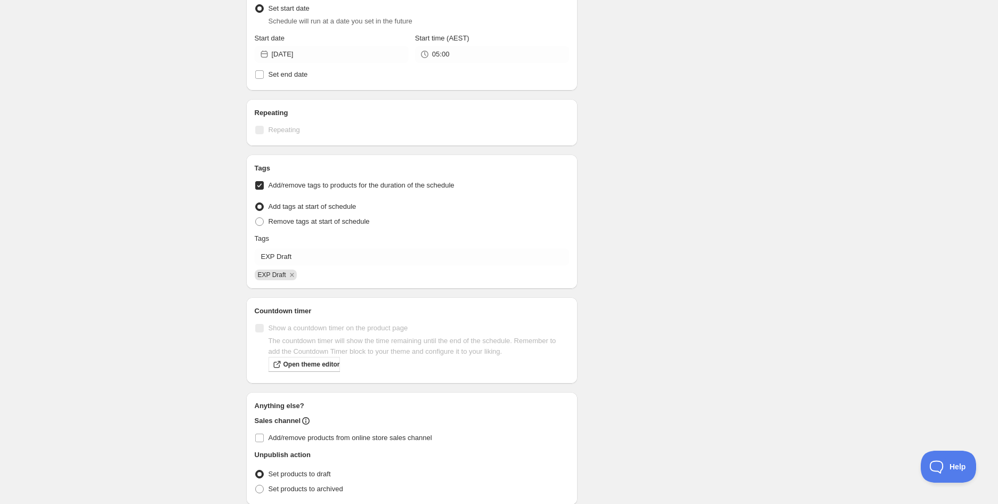
scroll to position [460, 0]
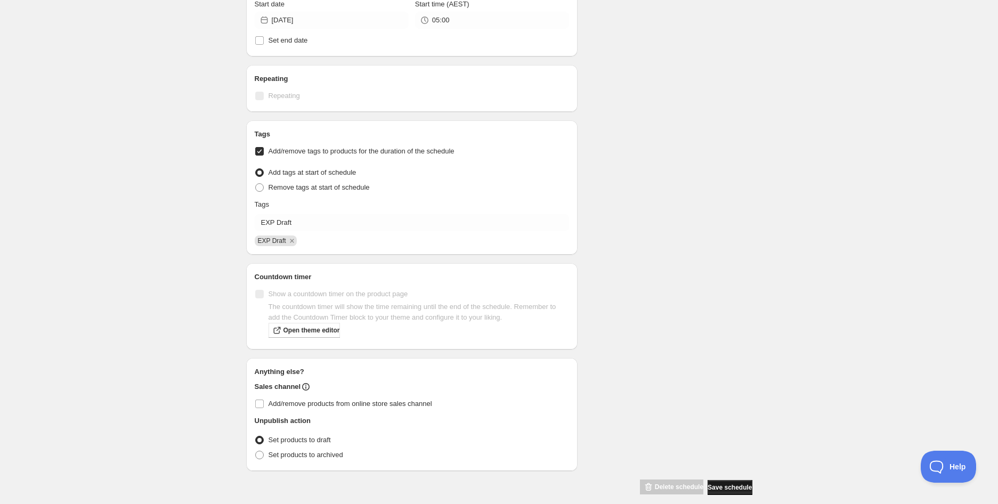
click at [726, 483] on span "Save schedule" at bounding box center [729, 487] width 44 height 9
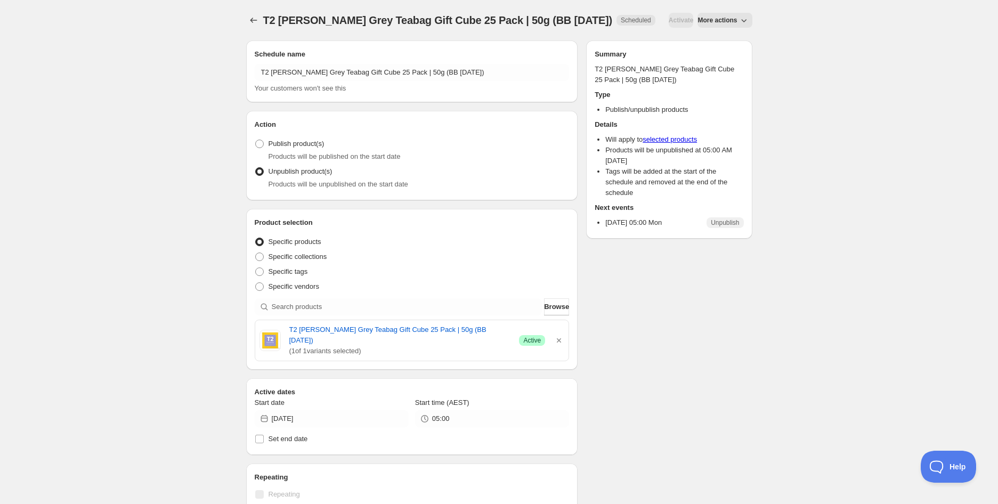
click at [134, 59] on div "T2 [PERSON_NAME] Grey Teabag Gift Cube 25 Pack | 50g (BB [DATE]). This page is …" at bounding box center [499, 457] width 998 height 915
click at [247, 19] on button "Schedules" at bounding box center [253, 20] width 15 height 15
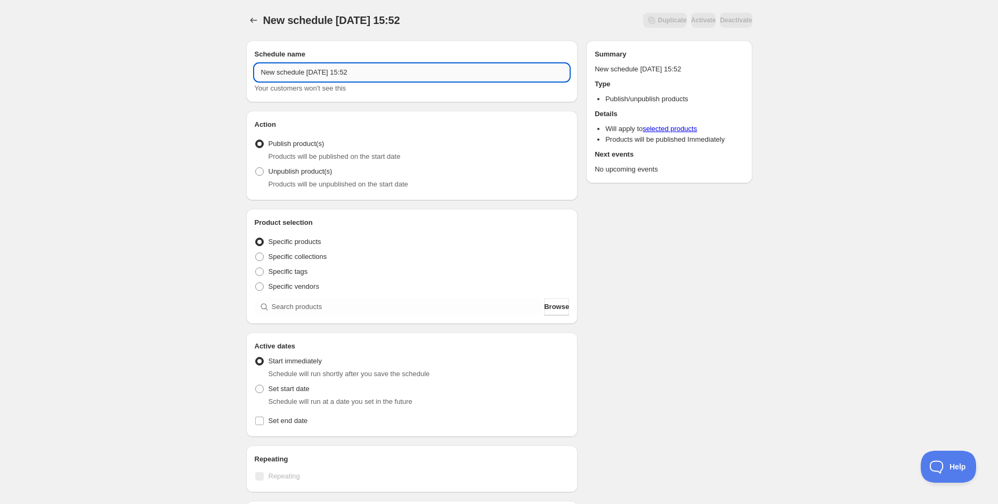
click at [374, 75] on input "New schedule [DATE] 15:52" at bounding box center [412, 72] width 315 height 17
paste input "T2 Melbourne Breakfast Teabag Gift Cube 25 Pack | 50g (BB [DATE])"
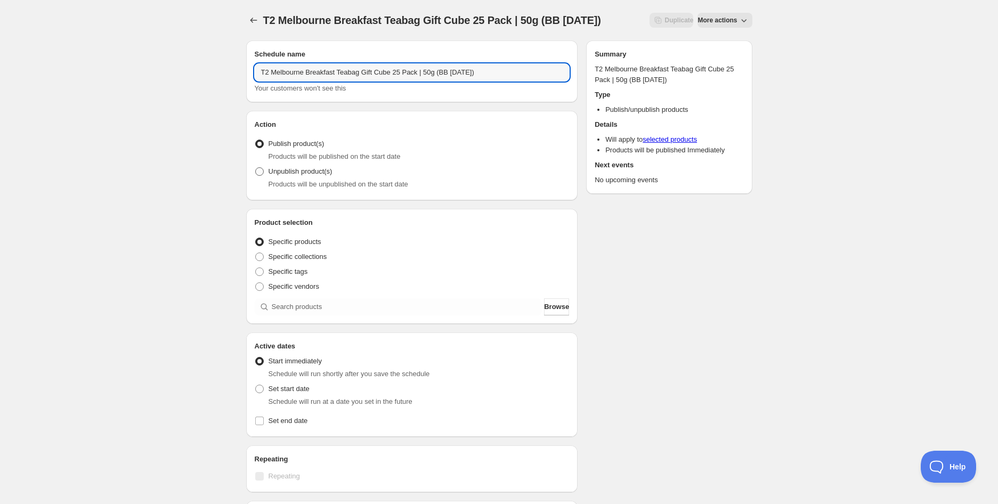
type input "T2 Melbourne Breakfast Teabag Gift Cube 25 Pack | 50g (BB [DATE])"
click at [309, 177] on label "Unpublish product(s)" at bounding box center [294, 171] width 78 height 15
click at [256, 168] on input "Unpublish product(s)" at bounding box center [255, 167] width 1 height 1
radio input "true"
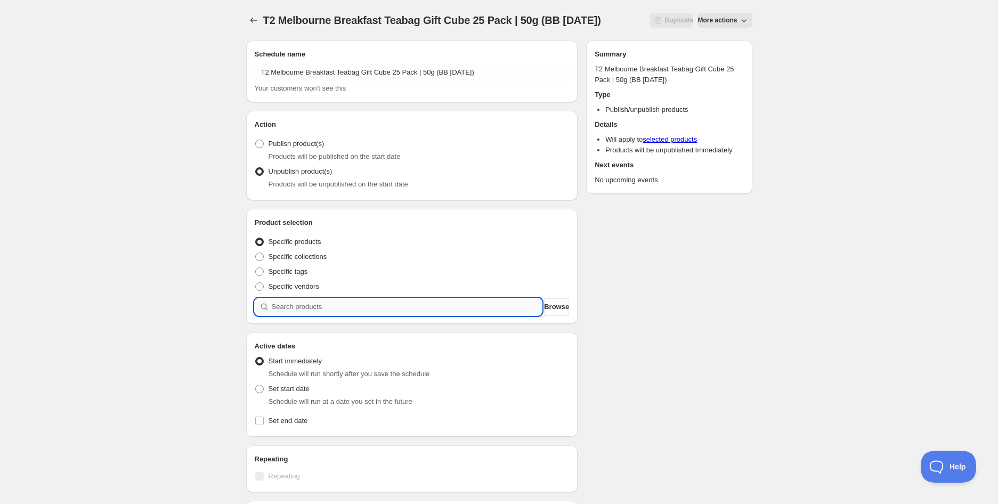
click at [310, 304] on input "search" at bounding box center [407, 306] width 271 height 17
paste input "search"
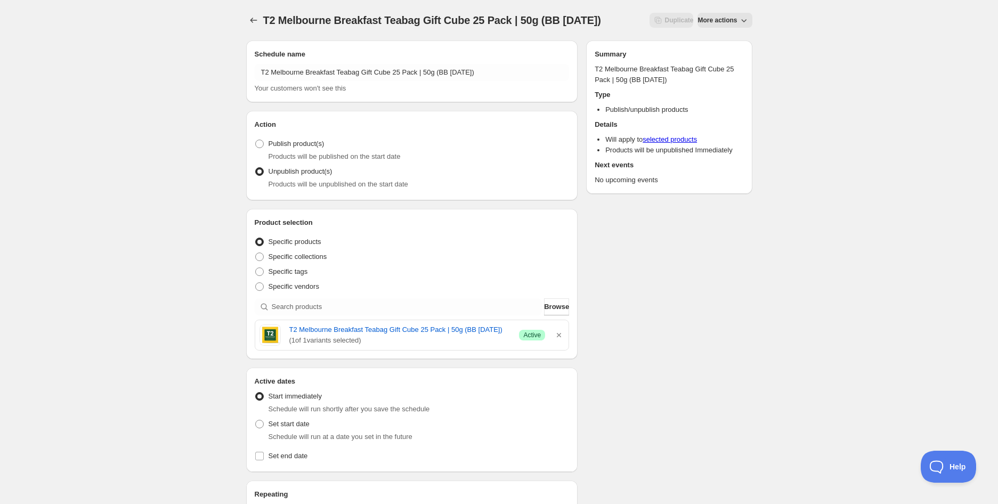
scroll to position [118, 0]
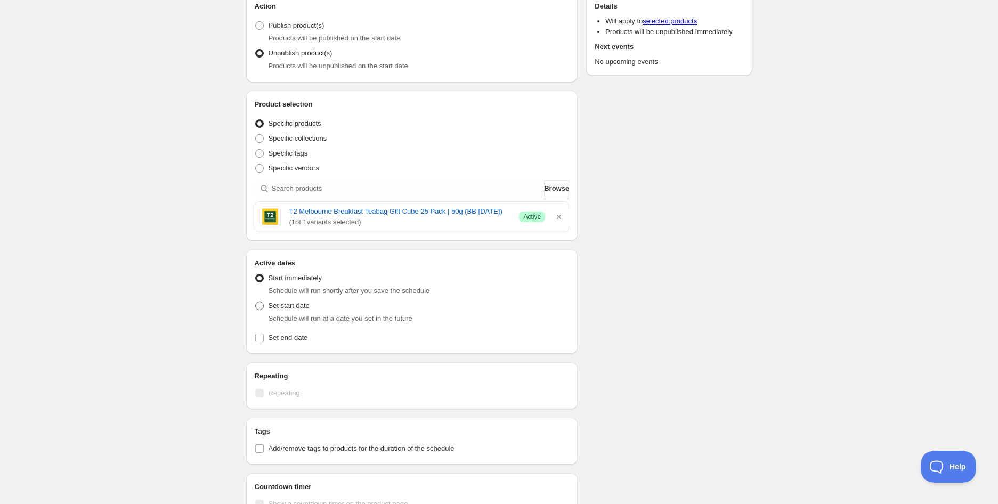
click at [293, 308] on span "Set start date" at bounding box center [288, 305] width 41 height 8
click at [256, 302] on input "Set start date" at bounding box center [255, 301] width 1 height 1
radio input "true"
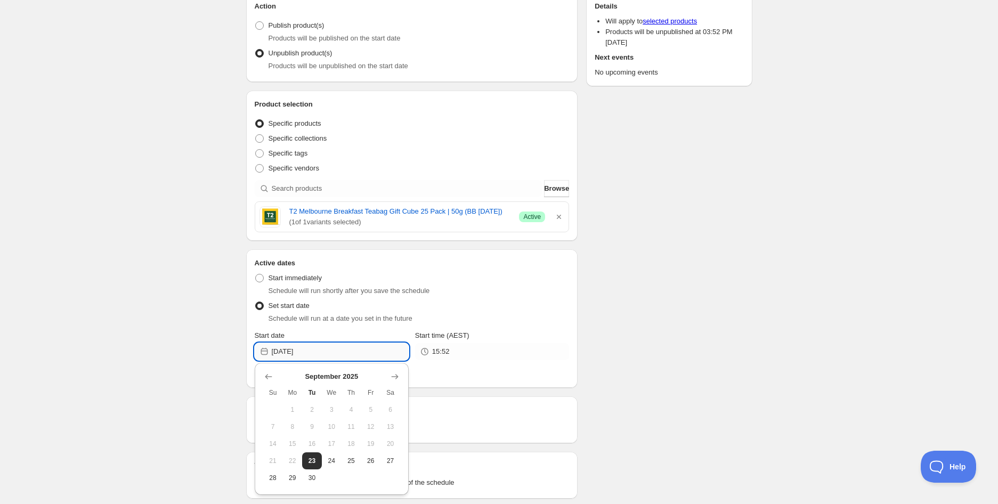
click at [331, 355] on input "[DATE]" at bounding box center [340, 351] width 137 height 17
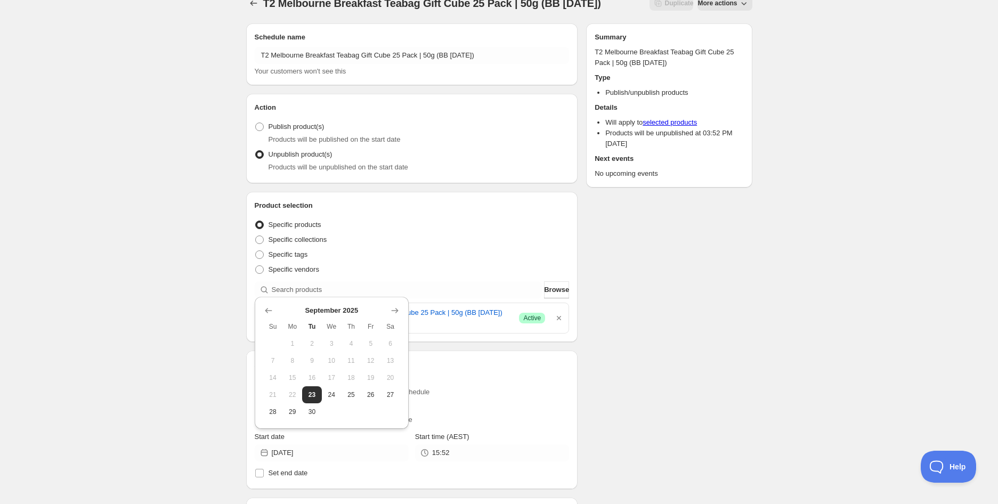
scroll to position [0, 0]
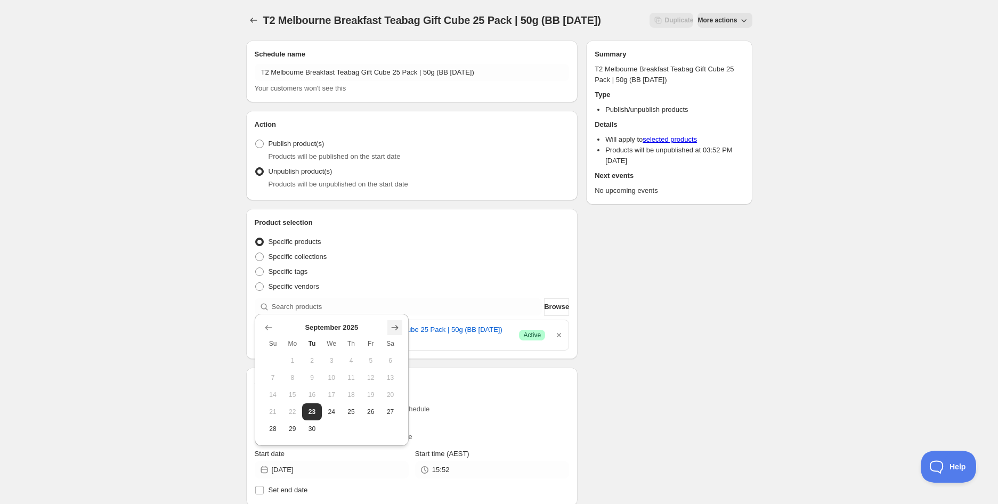
click at [398, 328] on icon "Show next month, October 2025" at bounding box center [394, 327] width 11 height 11
click at [398, 328] on icon "Show next month, November 2025" at bounding box center [394, 327] width 11 height 11
click at [395, 312] on icon "Show next month, December 2025" at bounding box center [394, 310] width 11 height 11
click at [293, 365] on button "1" at bounding box center [292, 360] width 20 height 17
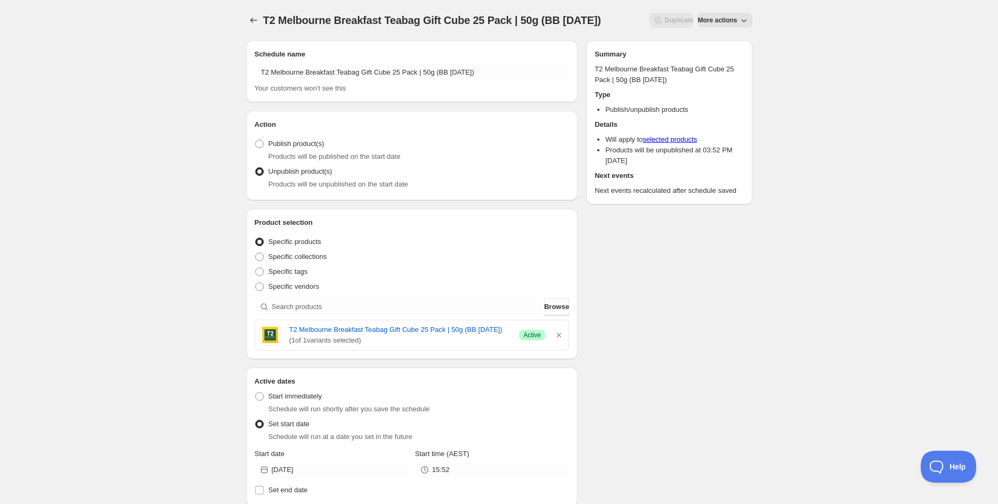
type input "[DATE]"
click at [454, 464] on input "15:52" at bounding box center [500, 469] width 137 height 17
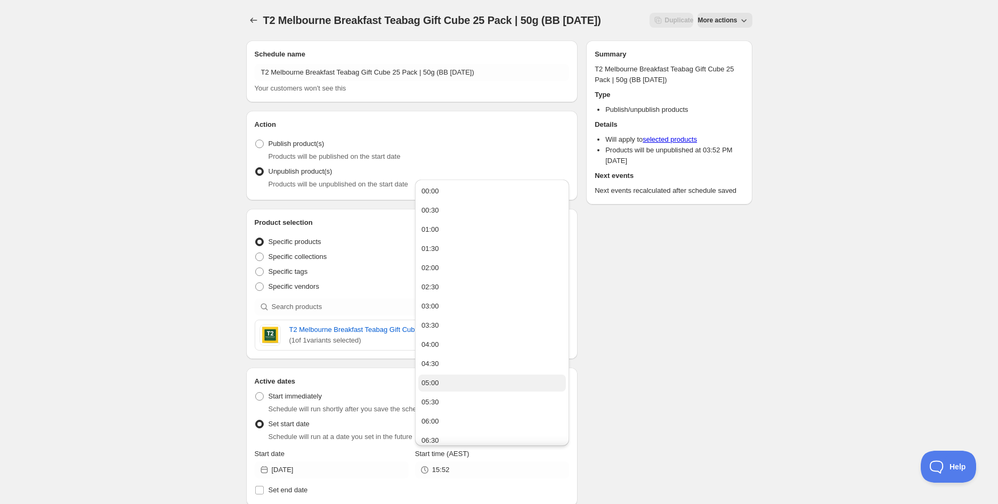
click at [443, 379] on button "05:00" at bounding box center [492, 382] width 148 height 17
type input "05:00"
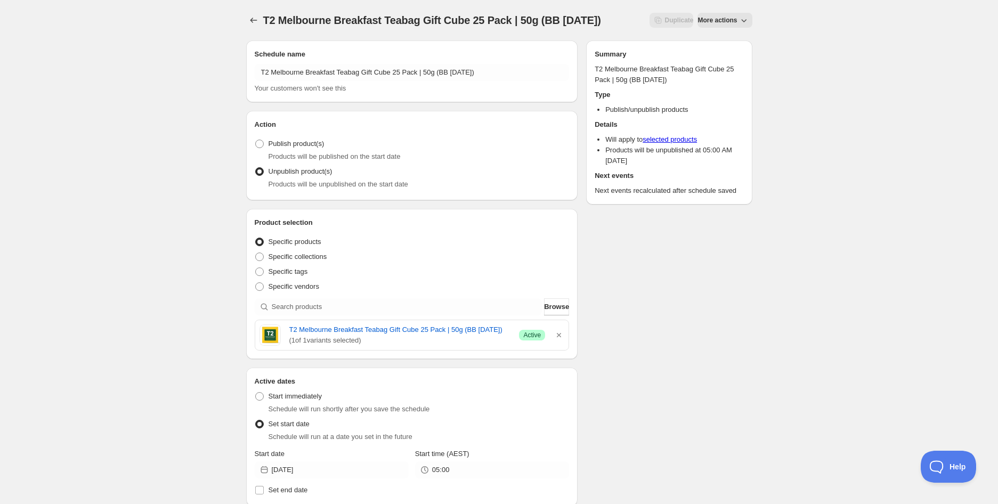
click at [680, 375] on div "Schedule name T2 Melbourne Breakfast Teabag Gift Cube 25 Pack | 50g (BB [DATE])…" at bounding box center [495, 445] width 515 height 826
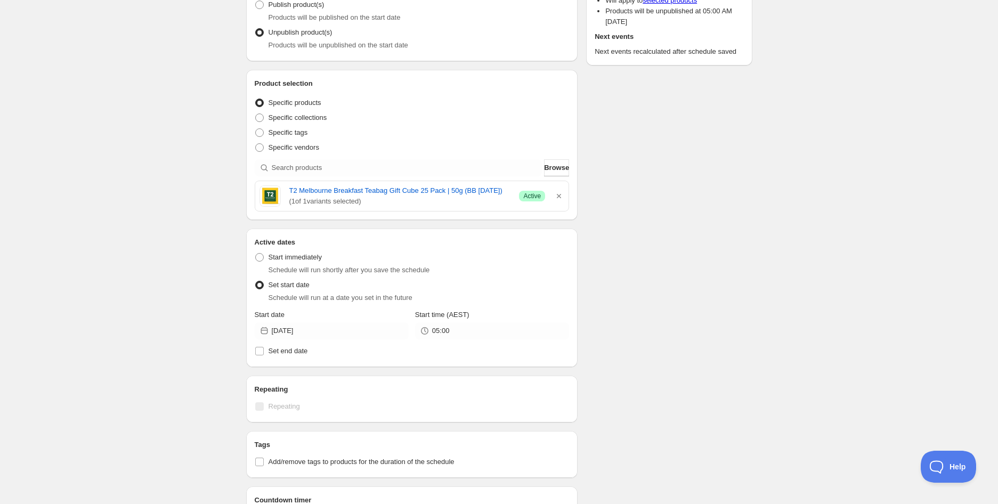
scroll to position [236, 0]
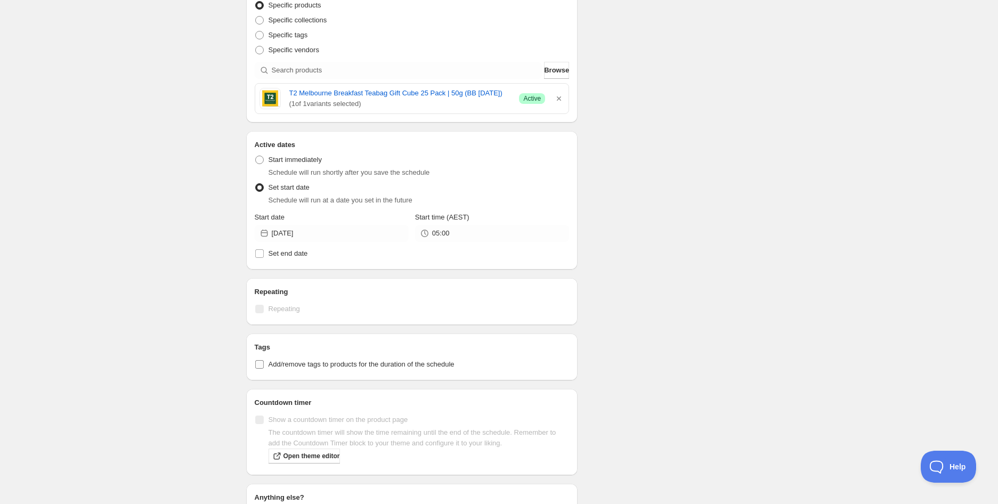
click at [312, 363] on span "Add/remove tags to products for the duration of the schedule" at bounding box center [361, 364] width 186 height 8
click at [264, 363] on input "Add/remove tags to products for the duration of the schedule" at bounding box center [259, 364] width 9 height 9
checkbox input "true"
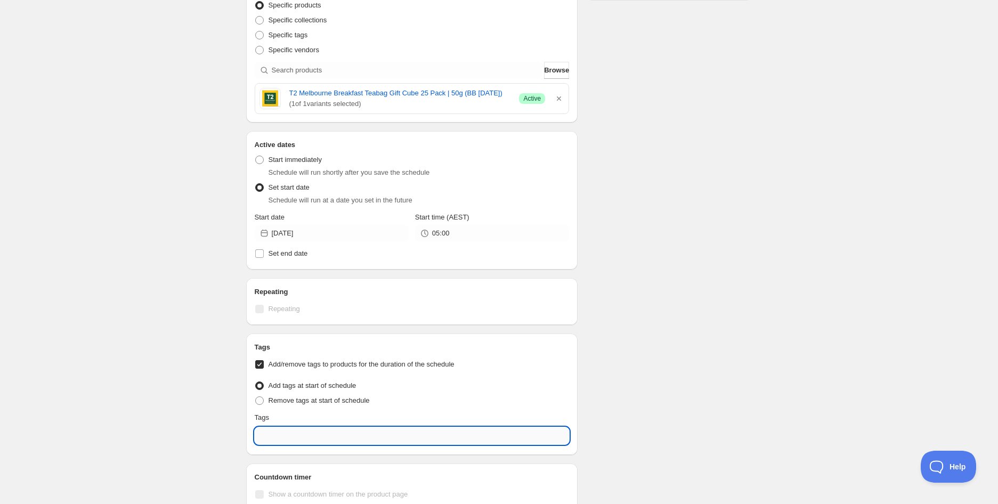
click at [325, 436] on input "text" at bounding box center [412, 435] width 315 height 17
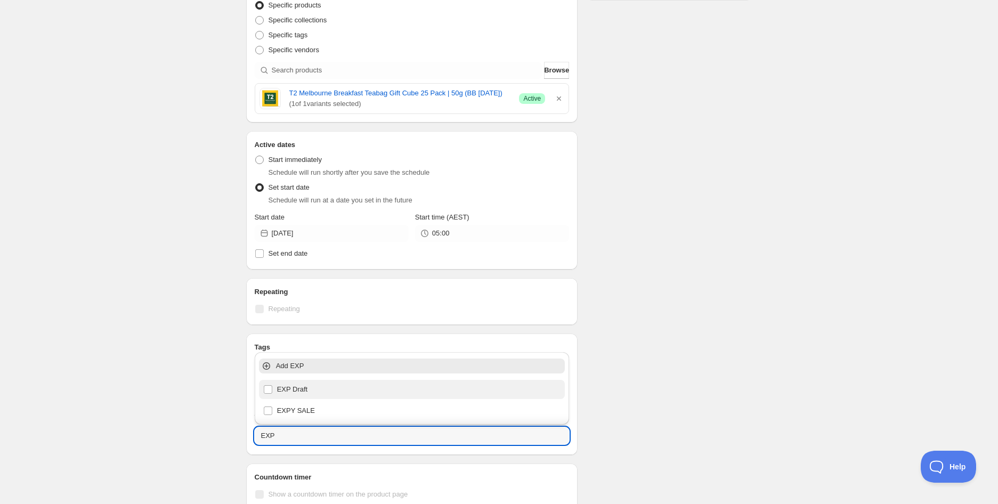
click at [314, 382] on div "EXP Draft" at bounding box center [412, 389] width 298 height 15
type input "EXP Draft"
checkbox input "true"
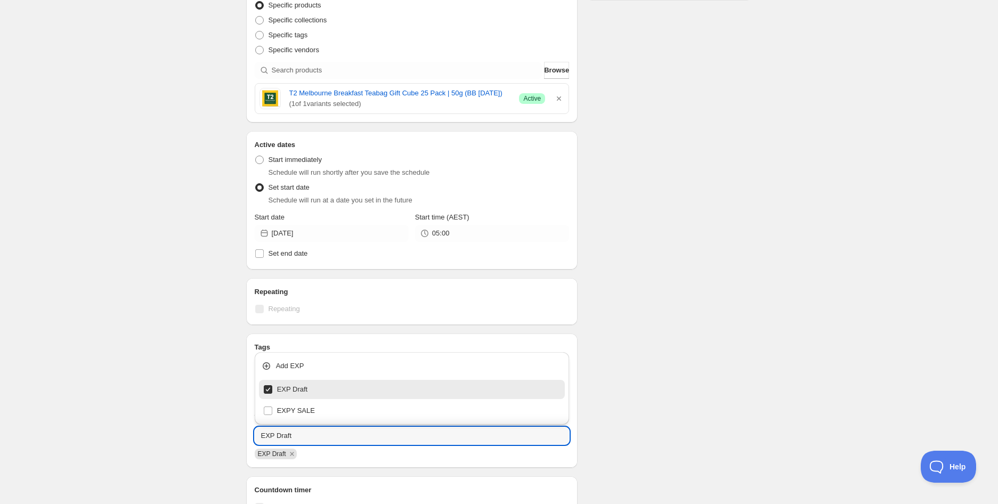
type input "EXP Draft"
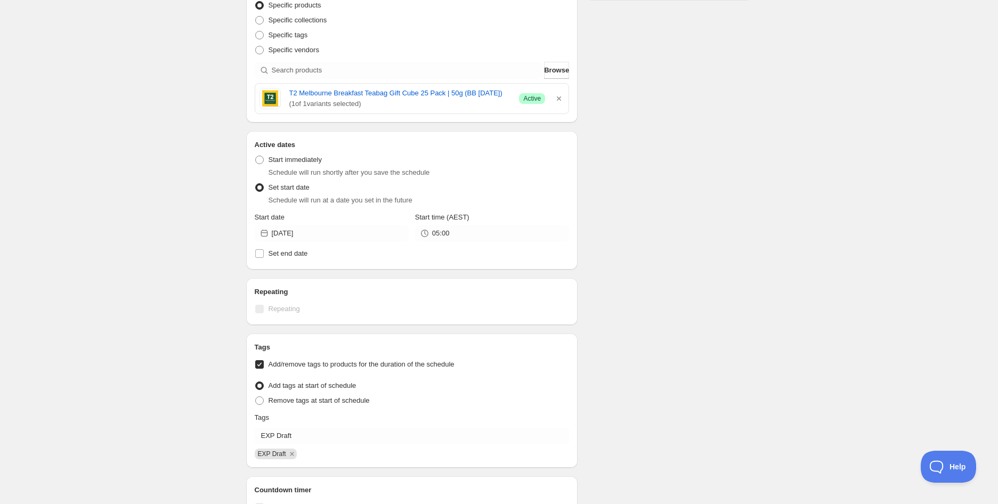
click at [683, 363] on div "Schedule name T2 Melbourne Breakfast Teabag Gift Cube 25 Pack | 50g (BB [DATE])…" at bounding box center [495, 251] width 515 height 913
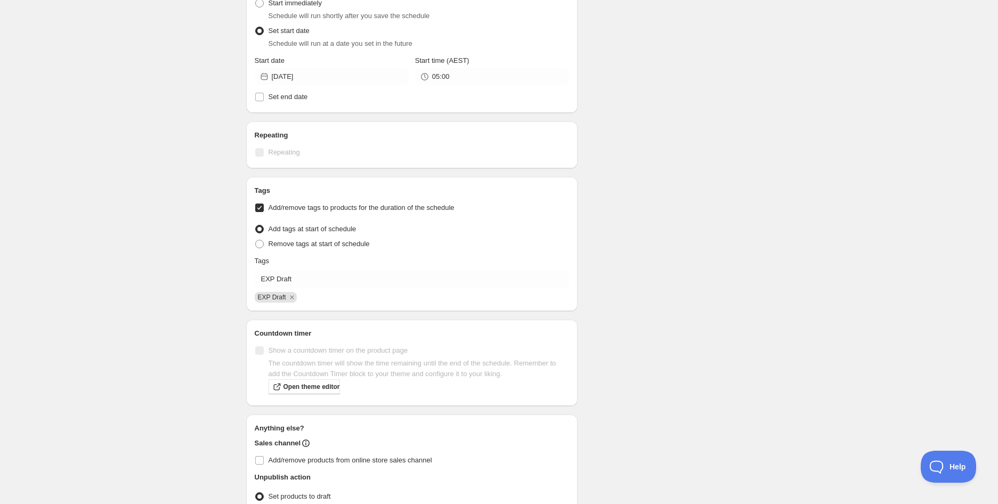
scroll to position [460, 0]
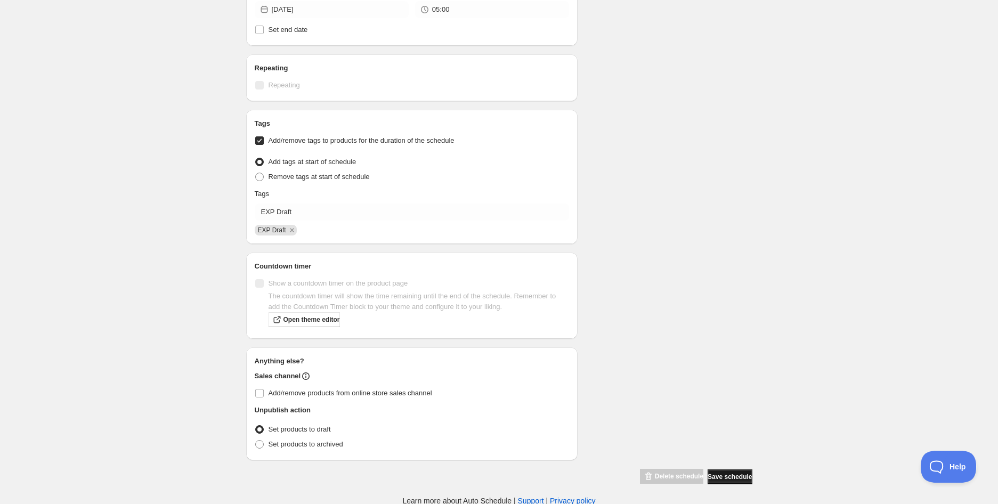
click at [720, 476] on span "Save schedule" at bounding box center [729, 476] width 44 height 9
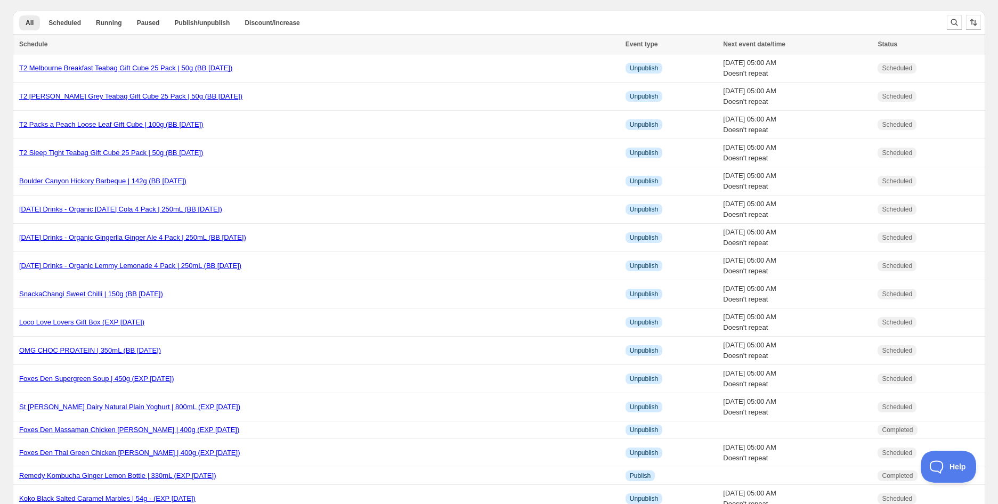
drag, startPoint x: 986, startPoint y: 28, endPoint x: 1002, endPoint y: 29, distance: 16.0
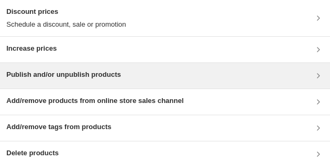
click at [128, 80] on div "Publish and/or unpublish products" at bounding box center [164, 75] width 317 height 13
click at [35, 78] on h3 "Publish and/or unpublish products" at bounding box center [63, 74] width 115 height 11
click at [17, 69] on h3 "Publish and/or unpublish products" at bounding box center [63, 74] width 115 height 11
click at [61, 81] on div "Publish and/or unpublish products" at bounding box center [63, 75] width 115 height 13
